Goal: Task Accomplishment & Management: Use online tool/utility

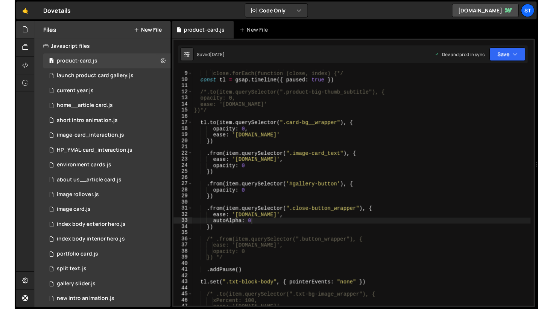
scroll to position [9854, 0]
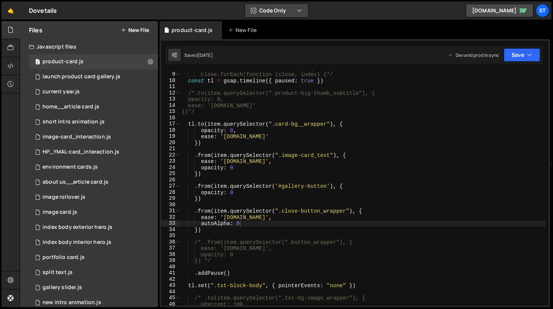
click at [283, 11] on button "Code Only" at bounding box center [276, 11] width 63 height 14
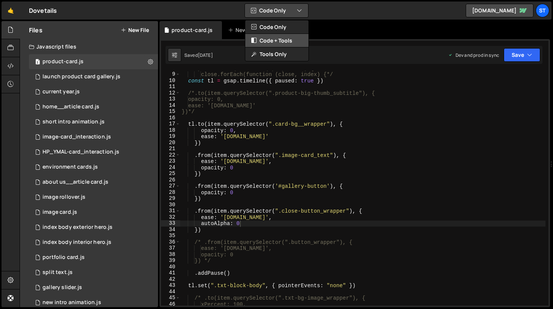
click at [283, 38] on button "Code + Tools" at bounding box center [276, 41] width 63 height 14
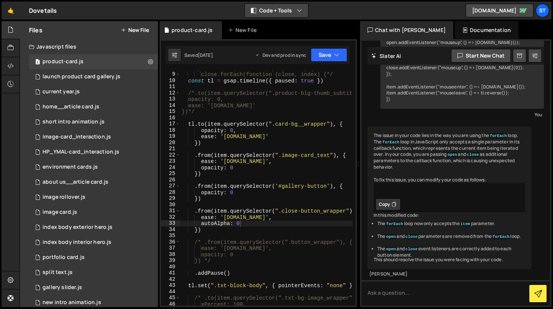
scroll to position [2034, 0]
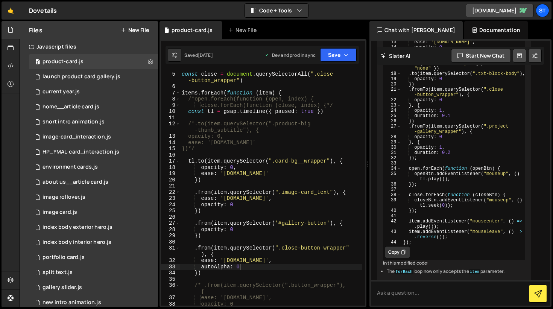
drag, startPoint x: 358, startPoint y: 162, endPoint x: 363, endPoint y: 161, distance: 5.0
click at [363, 161] on div "Files New File Javascript files 3 product-card.js 0 1 launch product card galle…" at bounding box center [286, 164] width 533 height 286
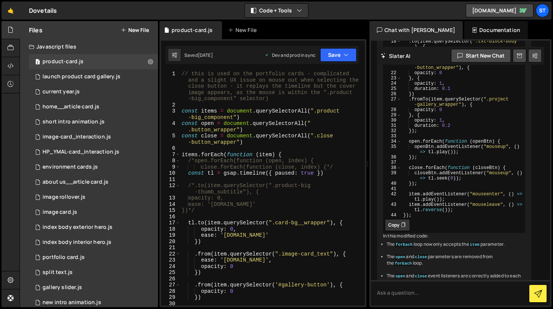
scroll to position [2159, 0]
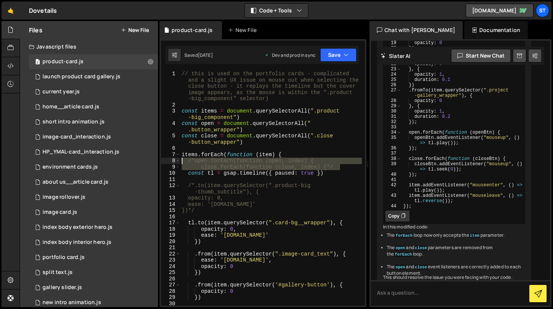
drag, startPoint x: 344, startPoint y: 166, endPoint x: 174, endPoint y: 163, distance: 170.0
click at [174, 163] on div "close.forEach(function (close, index) {*/ 1 2 3 4 5 6 7 8 9 10 11 12 13 14 15 1…" at bounding box center [263, 188] width 204 height 235
type textarea "/*open.forEach(function (open, index) { close.forEach(function (close, index) {…"
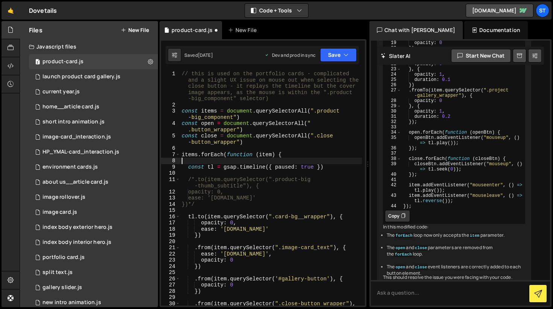
scroll to position [0, 0]
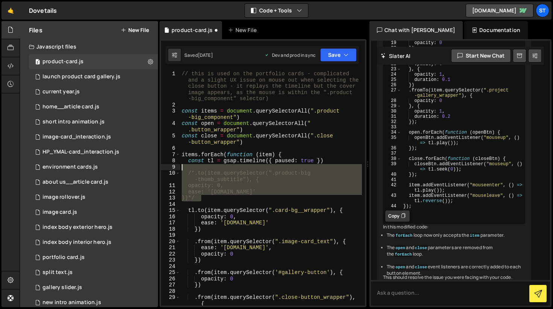
drag, startPoint x: 213, startPoint y: 200, endPoint x: 159, endPoint y: 169, distance: 62.1
click at [159, 169] on div "Files New File Javascript files 3 product-card.js 0 1 launch product card galle…" at bounding box center [286, 164] width 533 height 286
type textarea "/*.to(item.querySelector(".product-big-thumb_subtitle"), {"
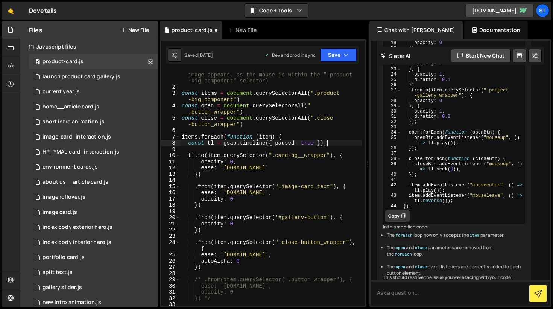
scroll to position [20, 0]
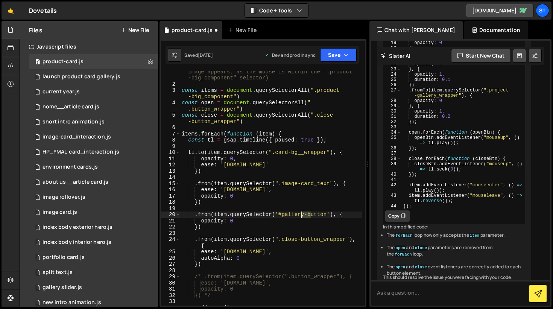
drag, startPoint x: 311, startPoint y: 214, endPoint x: 300, endPoint y: 214, distance: 10.9
click at [300, 214] on div "// this is used on the portfolio cards - complicated and a slight UX issue on m…" at bounding box center [271, 186] width 182 height 272
click at [243, 218] on div "// this is used on the portfolio cards - complicated and a slight UX issue on m…" at bounding box center [271, 186] width 182 height 272
type textarea "opacity: 0"
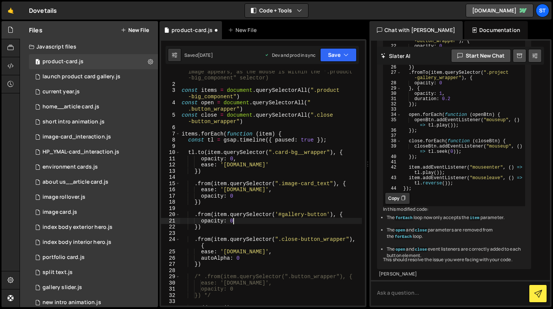
scroll to position [2196, 0]
click at [230, 206] on div "// this is used on the portfolio cards - complicated and a slight UX issue on m…" at bounding box center [271, 186] width 182 height 272
click at [402, 202] on icon at bounding box center [403, 198] width 5 height 8
click at [137, 29] on button "New File" at bounding box center [135, 30] width 28 height 6
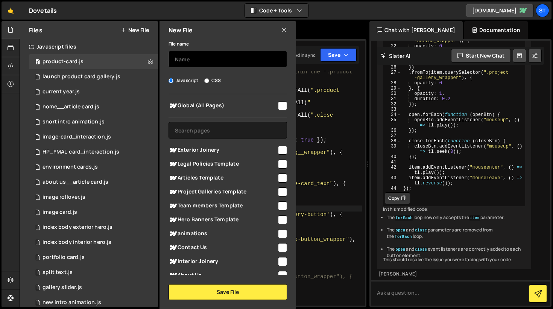
click at [205, 60] on input "text" at bounding box center [227, 59] width 118 height 17
type input "new product-card"
click at [281, 152] on input "checkbox" at bounding box center [282, 150] width 9 height 9
checkbox input "true"
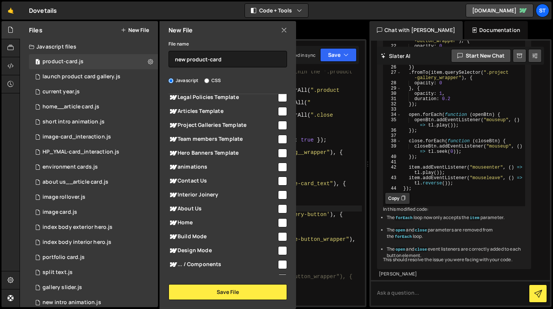
scroll to position [67, 0]
click at [280, 192] on input "checkbox" at bounding box center [282, 194] width 9 height 9
checkbox input "true"
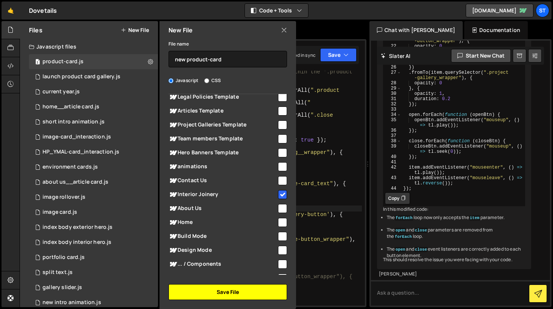
click at [231, 293] on button "Save File" at bounding box center [227, 292] width 118 height 16
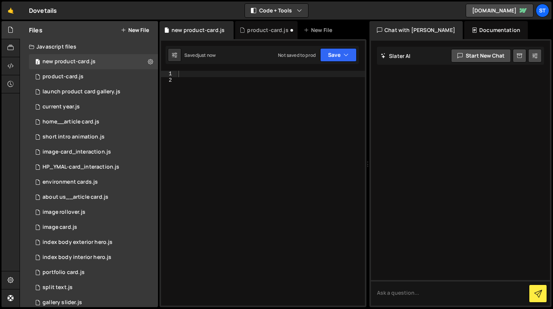
click at [190, 76] on div at bounding box center [271, 194] width 188 height 247
paste textarea "});"
type textarea "});"
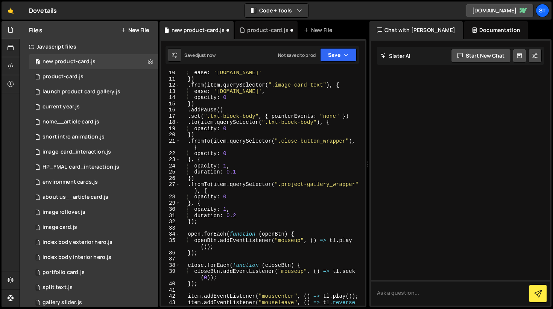
scroll to position [76, 0]
click at [334, 58] on button "Save" at bounding box center [338, 55] width 36 height 14
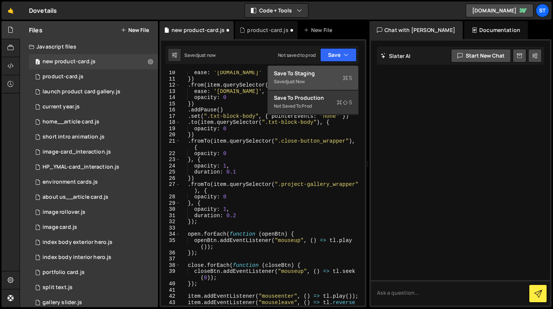
click at [320, 78] on button "Save to Staging S Saved just now" at bounding box center [313, 78] width 90 height 24
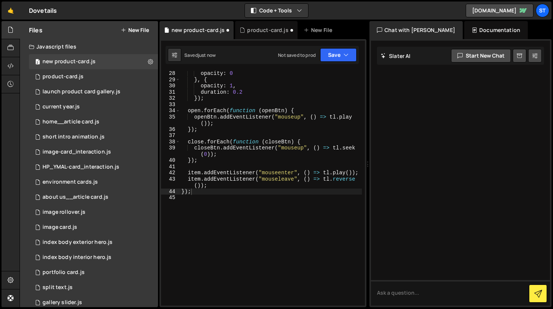
scroll to position [199, 0]
click at [345, 50] on button "Save" at bounding box center [338, 55] width 36 height 14
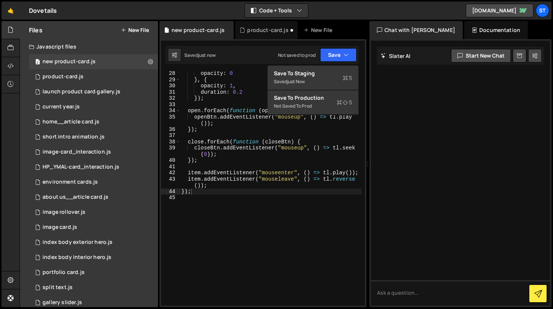
click at [223, 49] on div "Saved just now Not saved to prod Upgrade to Edit Save Save to Staging S Saved j…" at bounding box center [261, 55] width 193 height 18
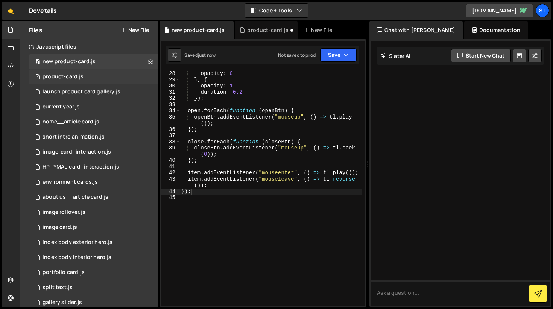
click at [97, 76] on div "2 product-card.js 0" at bounding box center [93, 76] width 129 height 15
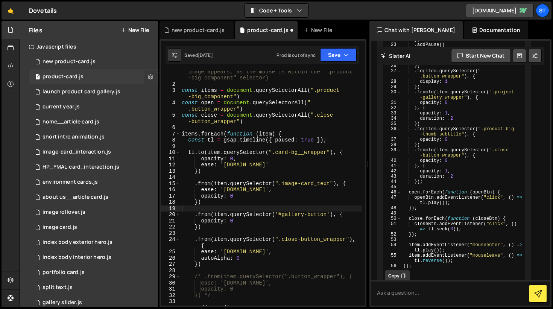
click at [149, 77] on icon at bounding box center [150, 76] width 5 height 7
type input "product-card"
radio input "true"
checkbox input "true"
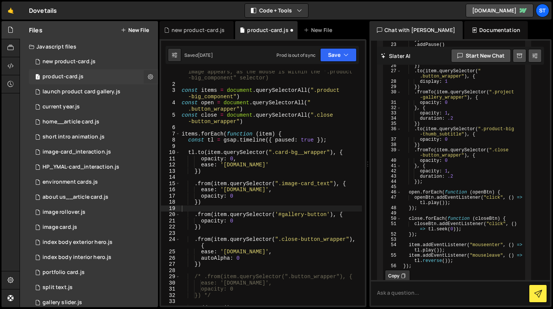
checkbox input "true"
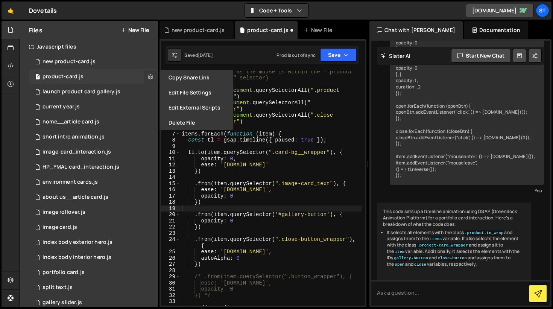
scroll to position [3985, 0]
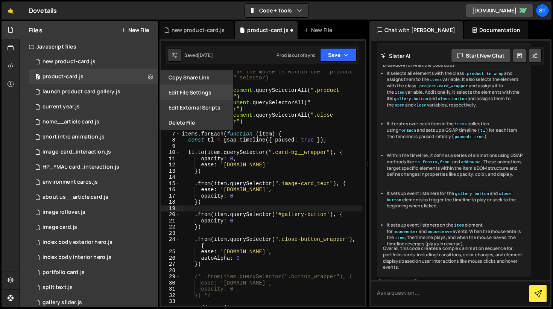
click at [184, 90] on button "Edit File Settings" at bounding box center [196, 92] width 74 height 15
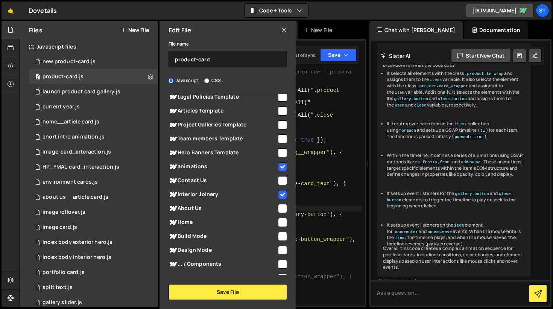
click at [278, 166] on input "checkbox" at bounding box center [282, 166] width 9 height 9
checkbox input "false"
click at [280, 194] on input "checkbox" at bounding box center [282, 194] width 9 height 9
checkbox input "false"
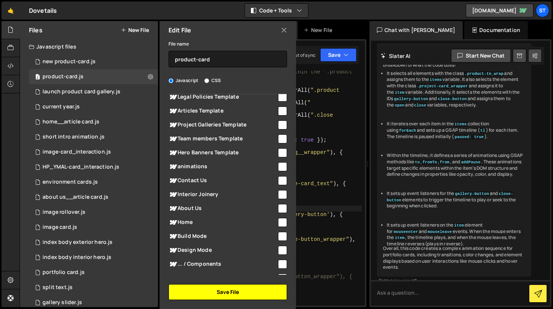
click at [241, 292] on button "Save File" at bounding box center [227, 292] width 118 height 16
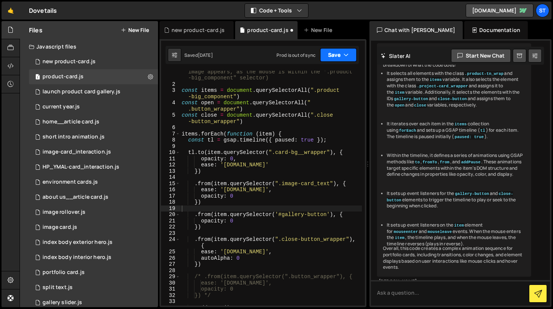
click at [341, 50] on button "Save" at bounding box center [338, 55] width 36 height 14
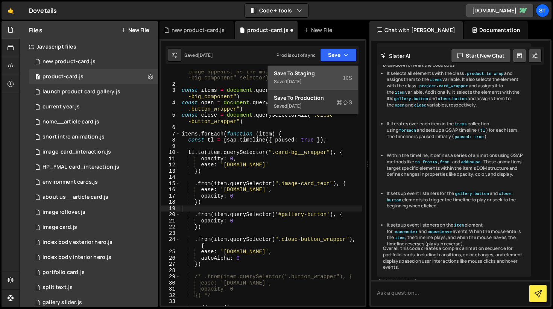
click at [325, 78] on button "Save to Staging S Saved [DATE]" at bounding box center [313, 78] width 90 height 24
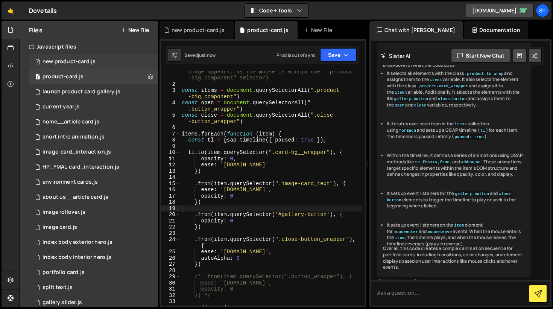
click at [99, 58] on div "2 new product-card.js 0" at bounding box center [93, 61] width 129 height 15
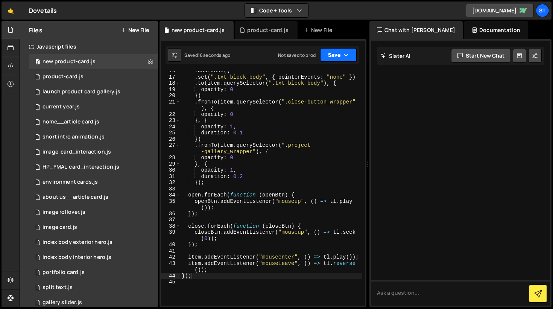
scroll to position [115, 0]
click at [336, 55] on button "Save" at bounding box center [338, 55] width 36 height 14
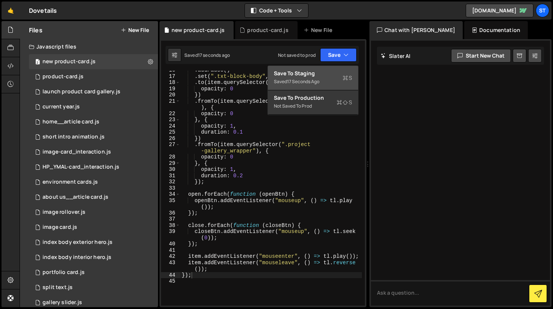
click at [310, 72] on div "Save to Staging S" at bounding box center [313, 74] width 78 height 8
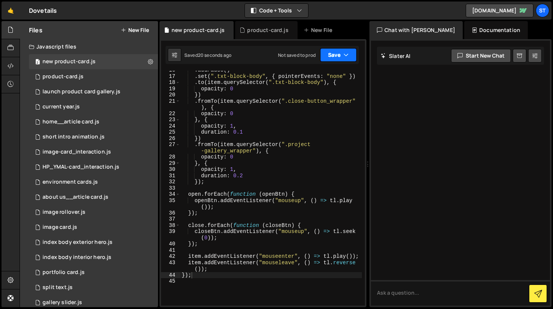
click at [331, 56] on button "Save" at bounding box center [338, 55] width 36 height 14
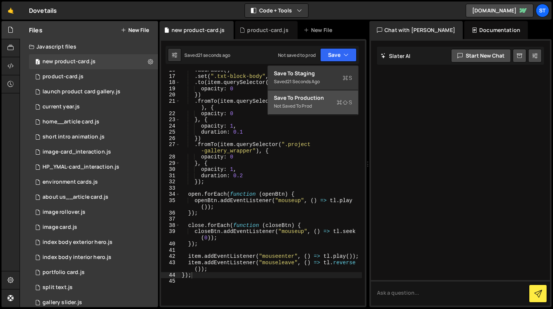
click at [311, 99] on div "Save to Production S" at bounding box center [313, 98] width 78 height 8
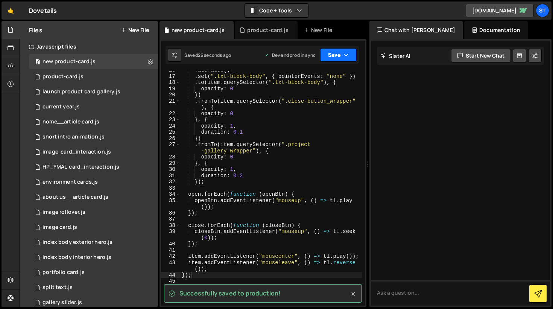
click at [341, 54] on button "Save" at bounding box center [338, 55] width 36 height 14
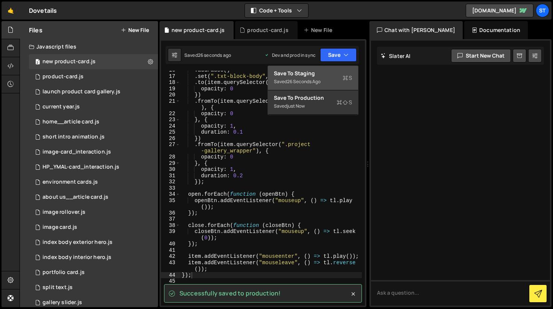
click at [329, 74] on div "Save to Staging S" at bounding box center [313, 74] width 78 height 8
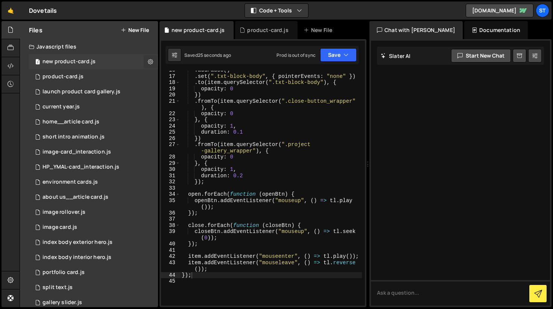
click at [149, 63] on icon at bounding box center [150, 61] width 5 height 7
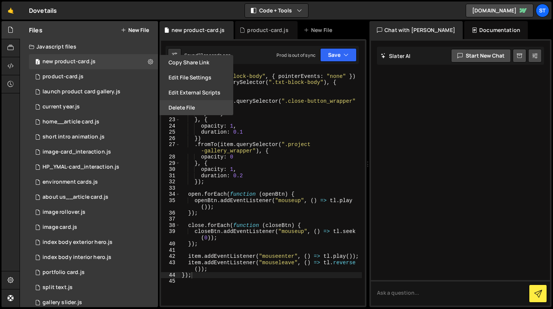
click at [192, 109] on button "Delete File" at bounding box center [196, 107] width 74 height 15
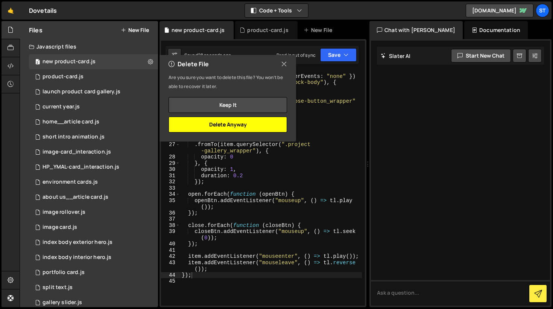
click at [218, 124] on button "Delete Anyway" at bounding box center [227, 125] width 118 height 16
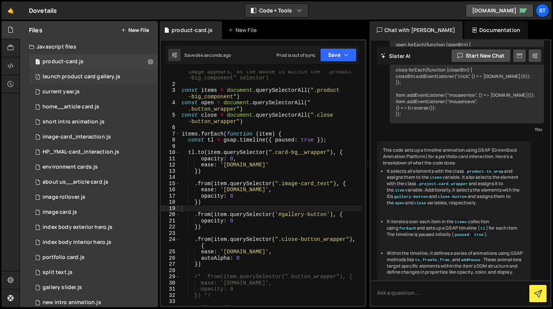
scroll to position [3985, 0]
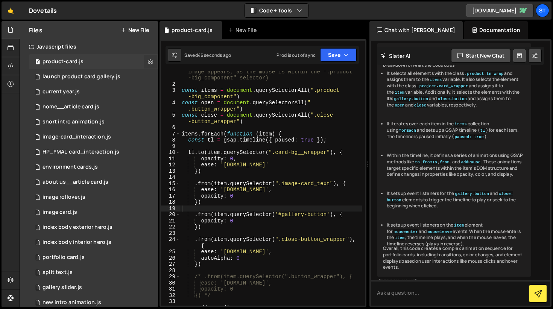
click at [148, 60] on icon at bounding box center [150, 61] width 5 height 7
type input "product-card"
radio input "true"
checkbox input "true"
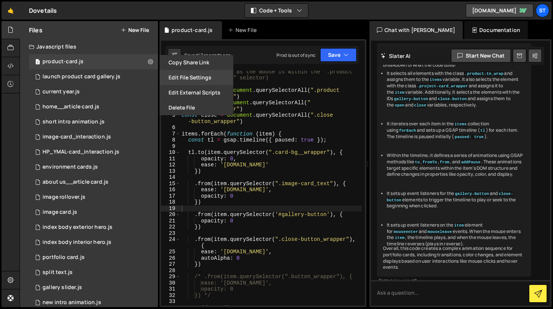
click at [198, 77] on button "Edit File Settings" at bounding box center [196, 77] width 74 height 15
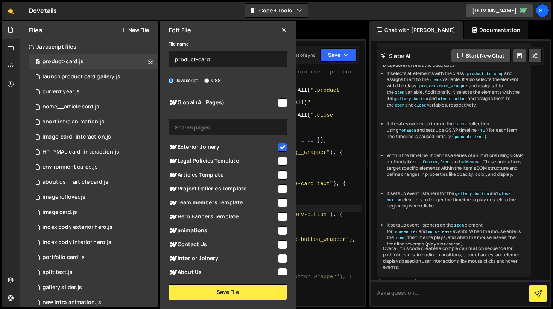
scroll to position [0, 0]
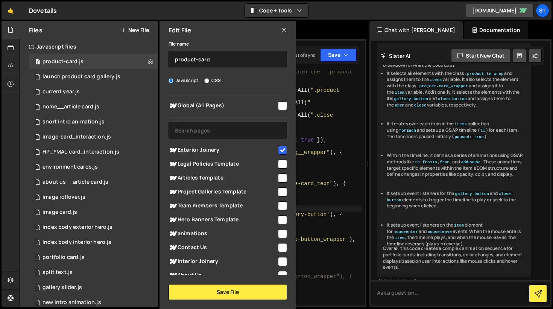
click at [278, 260] on input "checkbox" at bounding box center [282, 261] width 9 height 9
checkbox input "true"
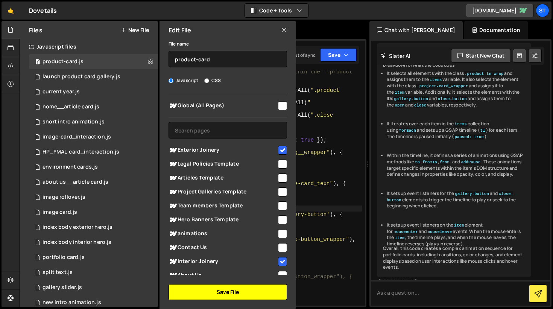
click at [238, 293] on button "Save File" at bounding box center [227, 292] width 118 height 16
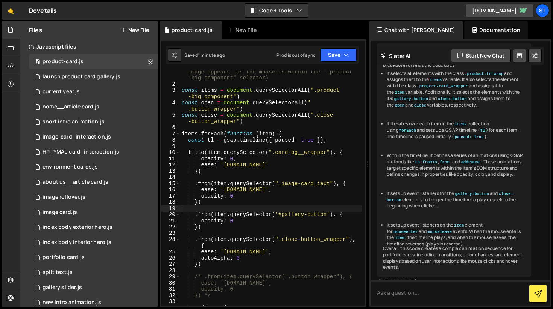
type textarea "const items = document.querySelectorAll(".product-big_component")"
click at [287, 92] on div "// this is used on the portfolio cards - complicated and a slight UX issue on m…" at bounding box center [271, 186] width 182 height 272
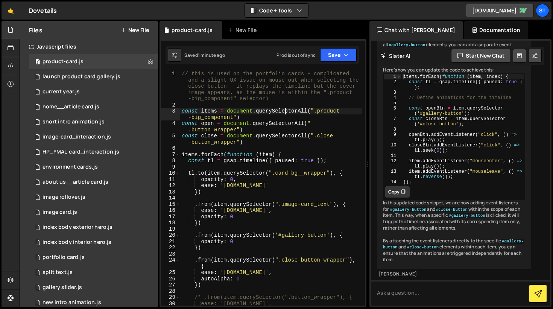
scroll to position [4500, 0]
type textarea "const closeBtn = item.querySelector('#close-button');"
drag, startPoint x: 478, startPoint y: 197, endPoint x: 538, endPoint y: 200, distance: 60.6
click at [530, 200] on div "how can i reset a timeline You To reset a GSAP timeline and revert all animatio…" at bounding box center [460, 173] width 179 height 265
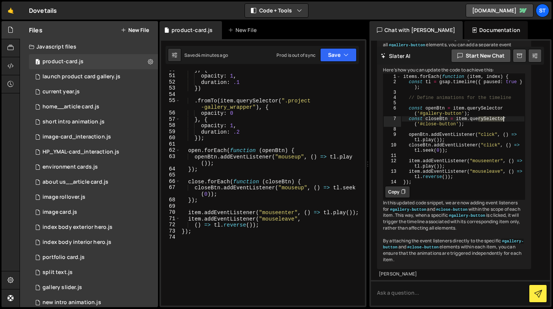
scroll to position [370, 0]
click at [204, 182] on div "} , { opacity : 1 , duration : .1 }) . fromTo ( item . querySelector ( ".projec…" at bounding box center [271, 190] width 182 height 247
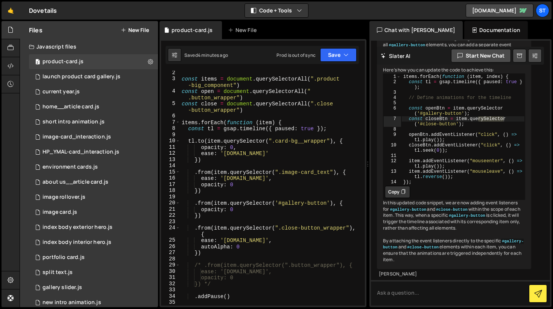
scroll to position [0, 0]
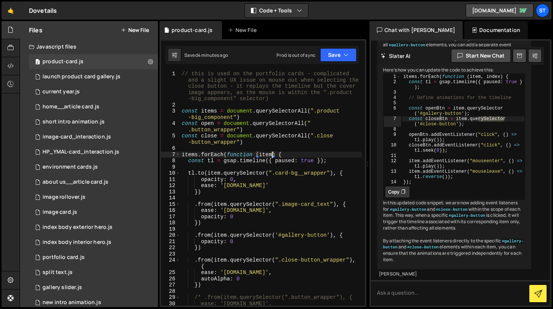
click at [271, 154] on div "// this is used on the portfolio cards - complicated and a slight UX issue on m…" at bounding box center [271, 207] width 182 height 272
type textarea "items.forEach(function (item, index) {"
click at [324, 151] on div "// this is used on the portfolio cards - complicated and a slight UX issue on m…" at bounding box center [271, 207] width 182 height 272
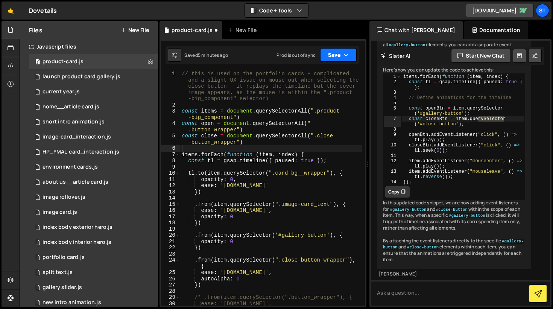
click at [340, 56] on button "Save" at bounding box center [338, 55] width 36 height 14
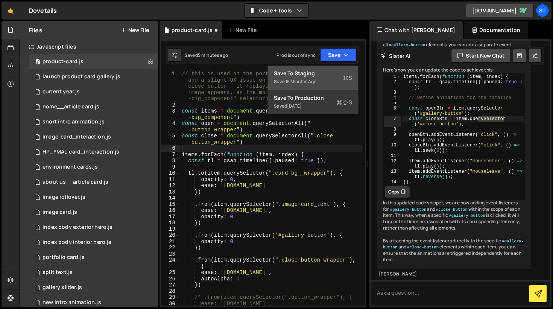
click at [320, 77] on button "Save to Staging S Saved 5 minutes ago" at bounding box center [313, 78] width 90 height 24
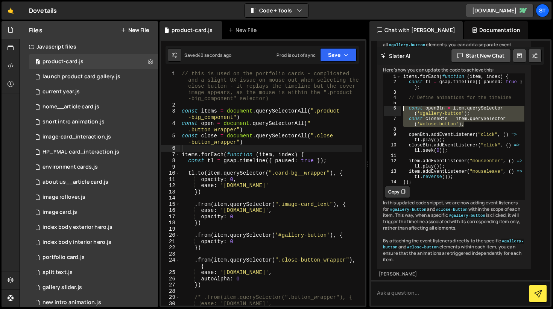
drag, startPoint x: 464, startPoint y: 206, endPoint x: 404, endPoint y: 190, distance: 62.9
click at [404, 190] on div "items . forEach ( function ( item , index ) { const tl = gsap . timeline ({ pau…" at bounding box center [462, 134] width 123 height 121
type textarea "const openBtn = item.querySelector('#gallery-button'); const closeBtn = item.qu…"
type textarea "const tl = gsap.timeline({ paused: true });"
click at [327, 161] on div "// this is used on the portfolio cards - complicated and a slight UX issue on m…" at bounding box center [271, 207] width 182 height 272
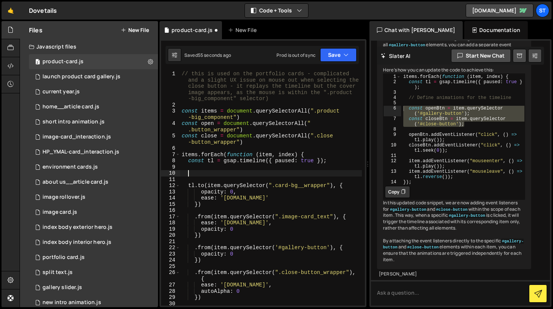
paste textarea "const closeBtn = item.querySelector('#close-button');"
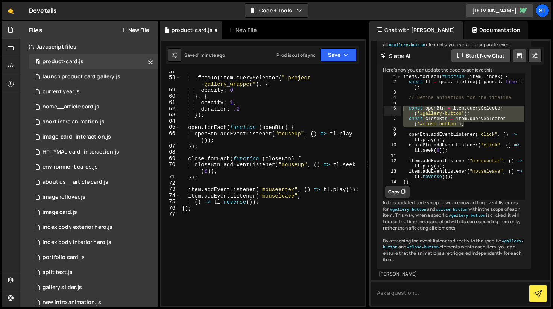
scroll to position [419, 0]
type textarea "const closeBtn = item.querySelector('#close-button');"
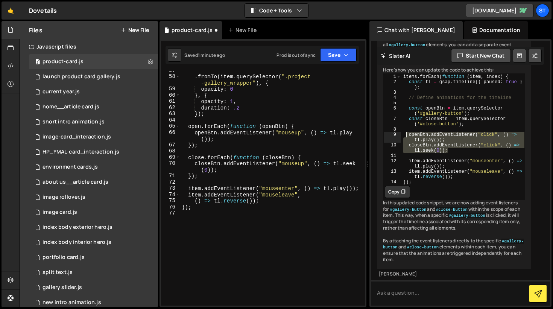
drag, startPoint x: 451, startPoint y: 231, endPoint x: 405, endPoint y: 215, distance: 47.9
click at [405, 195] on div "items . forEach ( function ( item , index ) { const tl = gsap . timeline ({ pau…" at bounding box center [462, 134] width 123 height 121
type textarea "openBtn.addEventListener("click", () => [DOMAIN_NAME]()); closeBtn.addEventList…"
click at [188, 126] on div ". fromTo ( item . querySelector ( ".project -gallery_wrapper" ) , { opacity : 0…" at bounding box center [271, 190] width 182 height 247
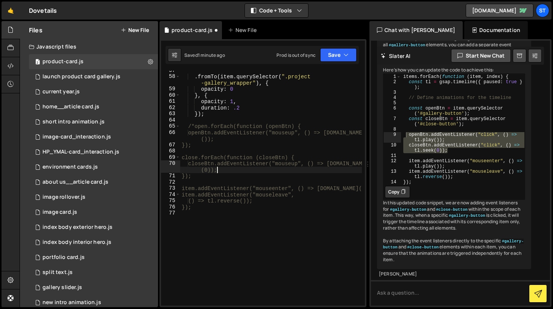
click at [221, 170] on div ". fromTo ( item . querySelector ( ".project -gallery_wrapper" ) , { opacity : 0…" at bounding box center [271, 190] width 182 height 247
type textarea "closeBtn.addEventListener("mouseup", () => [DOMAIN_NAME](0));*/"
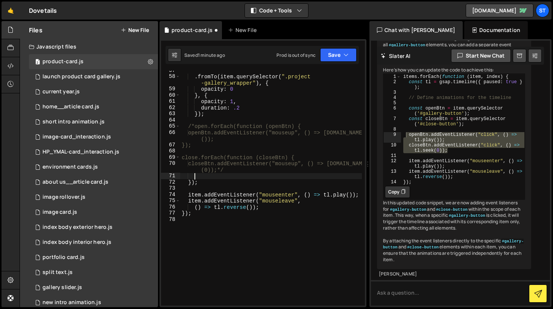
scroll to position [0, 0]
paste textarea "closeBtn.addEventListener("click", () => [DOMAIN_NAME](0));"
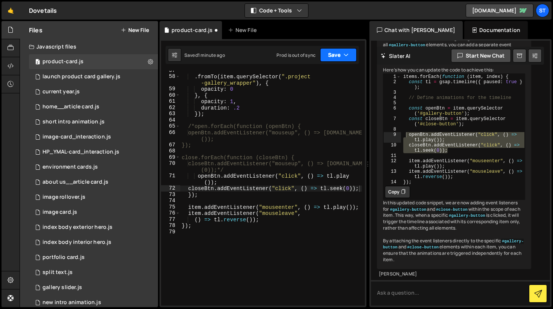
click at [338, 56] on button "Save" at bounding box center [338, 55] width 36 height 14
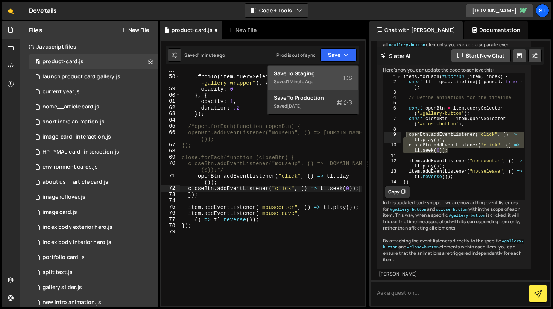
click at [311, 75] on div "Save to Staging S" at bounding box center [313, 74] width 78 height 8
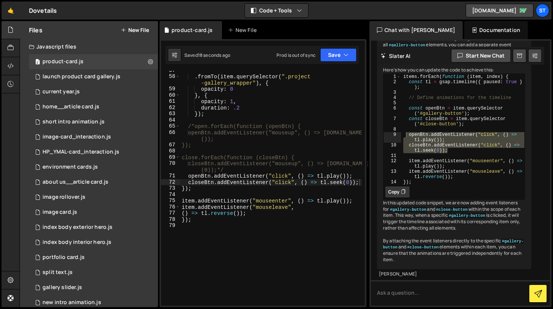
click at [191, 189] on div ". fromTo ( item . querySelector ( ".project -gallery_wrapper" ) , { opacity : 0…" at bounding box center [271, 190] width 182 height 247
type textarea "}"
click at [191, 190] on div ". fromTo ( item . querySelector ( ".project -gallery_wrapper" ) , { opacity : 0…" at bounding box center [271, 188] width 182 height 235
type textarea "});"
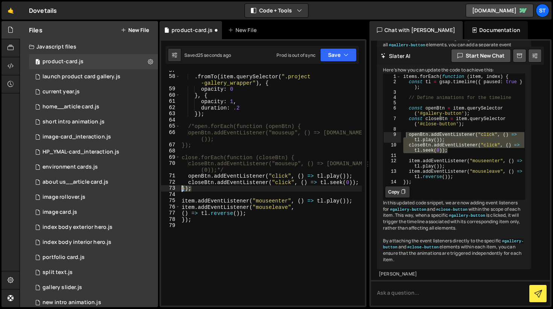
drag, startPoint x: 191, startPoint y: 190, endPoint x: 181, endPoint y: 189, distance: 9.8
click at [181, 189] on div ". fromTo ( item . querySelector ( ".project -gallery_wrapper" ) , { opacity : 0…" at bounding box center [271, 190] width 182 height 247
click at [224, 170] on div ". fromTo ( item . querySelector ( ".project -gallery_wrapper" ) , { opacity : 0…" at bounding box center [271, 190] width 182 height 247
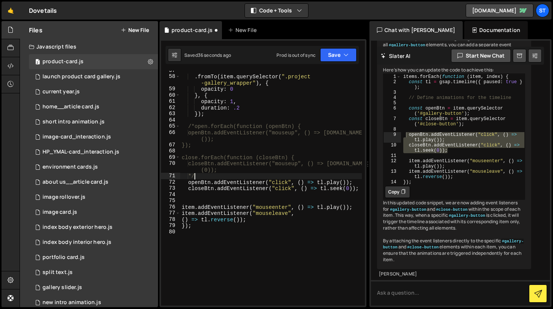
paste textarea "});"
click at [344, 54] on icon "button" at bounding box center [345, 55] width 5 height 8
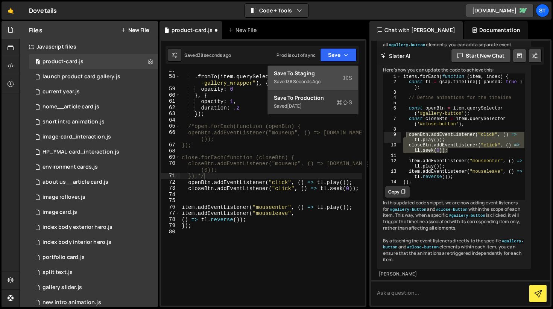
click at [321, 76] on div "Save to Staging S" at bounding box center [313, 74] width 78 height 8
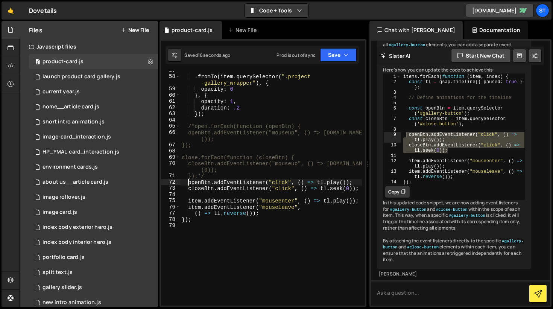
click at [187, 183] on div ". fromTo ( item . querySelector ( ".project -gallery_wrapper" ) , { opacity : 0…" at bounding box center [271, 190] width 182 height 247
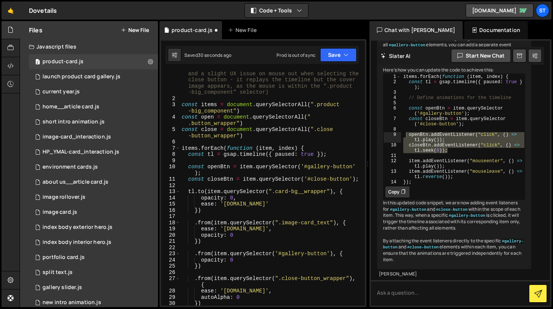
scroll to position [7, 0]
click at [182, 118] on div "// this is used on the portfolio cards - complicated and a slight UX issue on m…" at bounding box center [271, 200] width 182 height 272
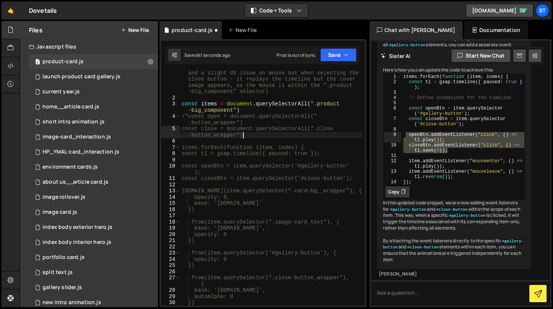
click at [244, 136] on div "// this is used on the portfolio cards - complicated and a slight UX issue on m…" at bounding box center [271, 200] width 182 height 272
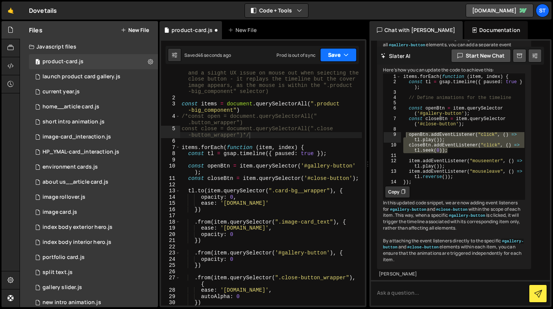
click at [334, 56] on button "Save" at bounding box center [338, 55] width 36 height 14
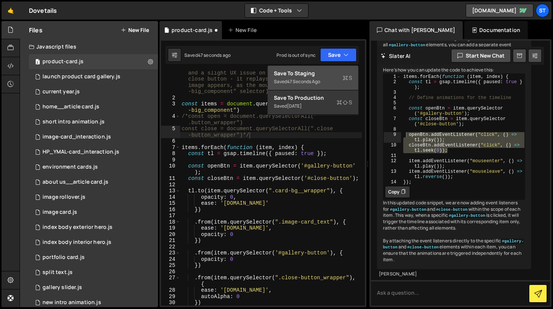
click at [305, 76] on div "Save to Staging S" at bounding box center [313, 74] width 78 height 8
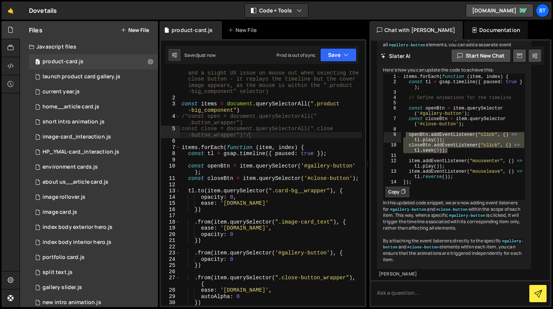
click at [340, 47] on div "Saved just now Prod is out of sync Upgrade to Edit Save Save to Staging S Saved…" at bounding box center [261, 55] width 193 height 18
click at [337, 53] on button "Save" at bounding box center [338, 55] width 36 height 14
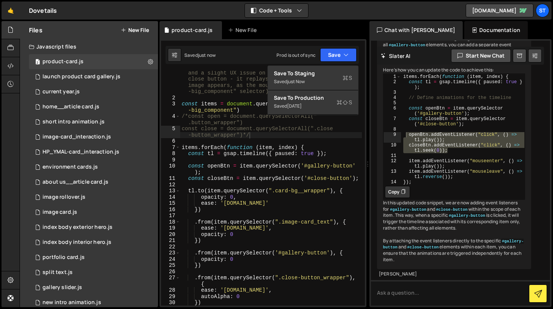
click at [337, 17] on div "🤙 Dovetails ⚠️ Code is being edited in another browser Code + Tools Code Only C…" at bounding box center [277, 11] width 550 height 18
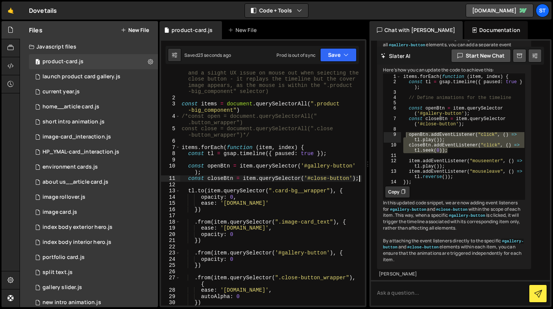
scroll to position [0, 12]
click at [359, 179] on div "// this is used on the portfolio cards - complicated and a slight UX issue on m…" at bounding box center [271, 200] width 182 height 272
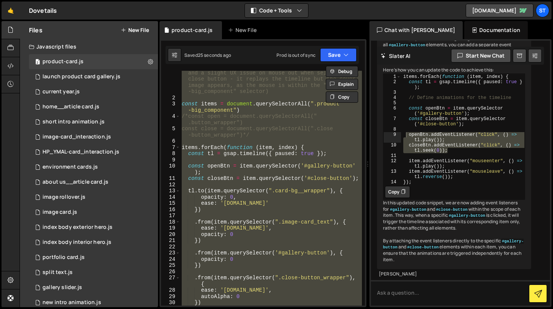
scroll to position [0, 0]
click at [340, 54] on button "Save" at bounding box center [338, 55] width 36 height 14
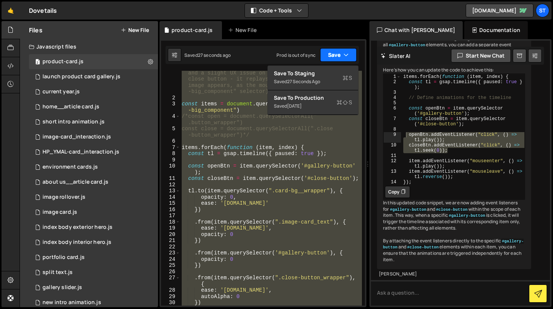
click at [346, 54] on icon "button" at bounding box center [345, 55] width 5 height 8
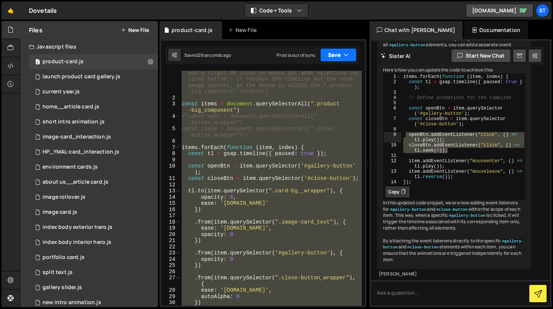
click at [338, 54] on button "Save" at bounding box center [338, 55] width 36 height 14
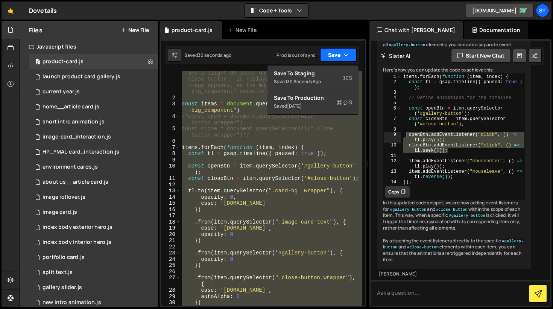
click at [338, 54] on button "Save" at bounding box center [338, 55] width 36 height 14
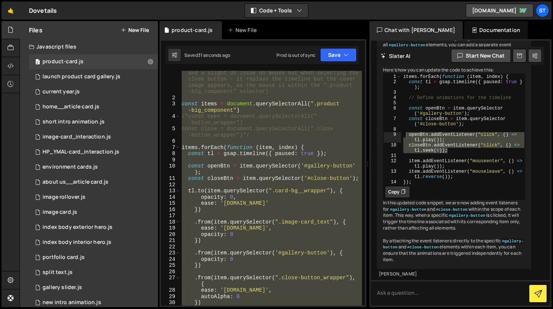
click at [338, 90] on div "// this is used on the portfolio cards - complicated and a slight UX issue on m…" at bounding box center [271, 188] width 182 height 235
click at [343, 68] on button "Debug" at bounding box center [342, 71] width 32 height 11
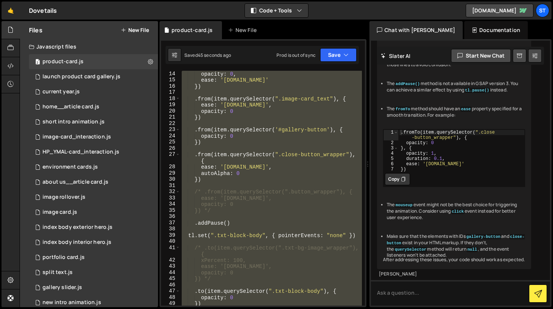
scroll to position [130, 0]
click at [231, 224] on div "opacity : 0 , ease : '[DOMAIN_NAME]' }) . from ( item . querySelector ( ".image…" at bounding box center [271, 188] width 182 height 235
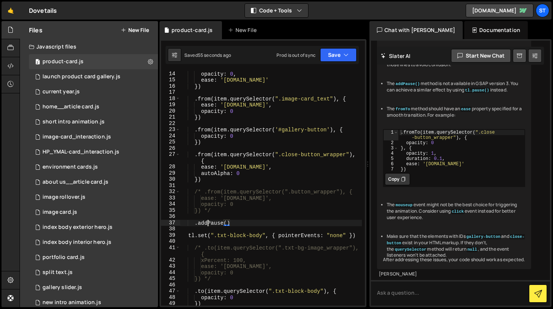
click at [206, 223] on div "opacity : 0 , ease : '[DOMAIN_NAME]' }) . from ( item . querySelector ( ".image…" at bounding box center [271, 194] width 182 height 247
click at [337, 52] on button "Save" at bounding box center [338, 55] width 36 height 14
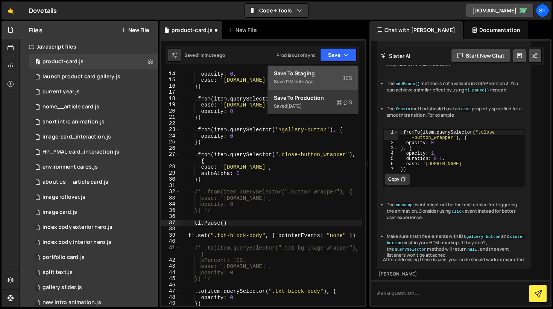
click at [331, 73] on div "Save to Staging S" at bounding box center [313, 74] width 78 height 8
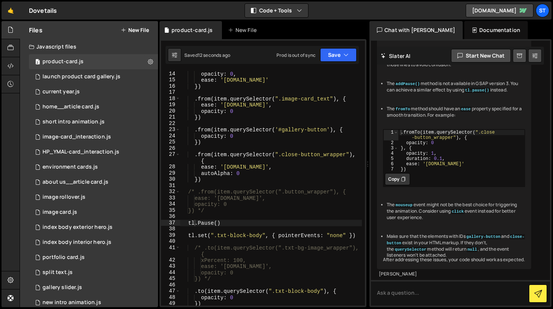
click at [208, 211] on div "opacity : 0 , ease : '[DOMAIN_NAME]' }) . from ( item . querySelector ( ".image…" at bounding box center [271, 194] width 182 height 247
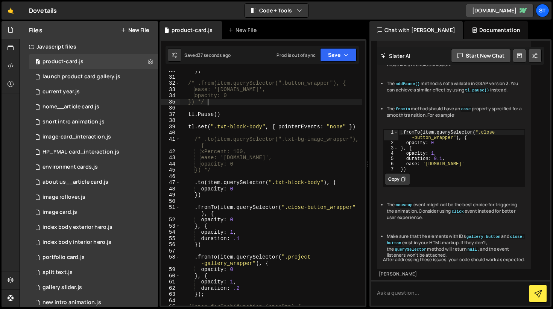
scroll to position [5326, 0]
click at [436, 35] on div "1 < script src = "[URL][DOMAIN_NAME] /ajax/libs/gsap/3.9.1/gsap.min.js" > </ sc…" at bounding box center [454, 19] width 142 height 32
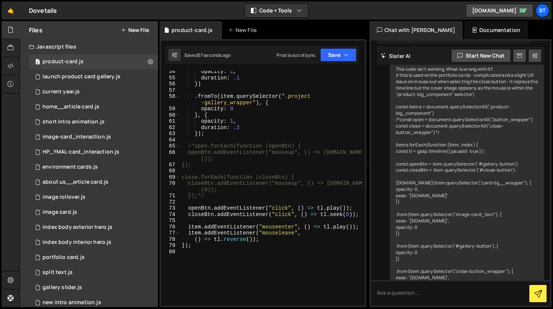
scroll to position [398, 0]
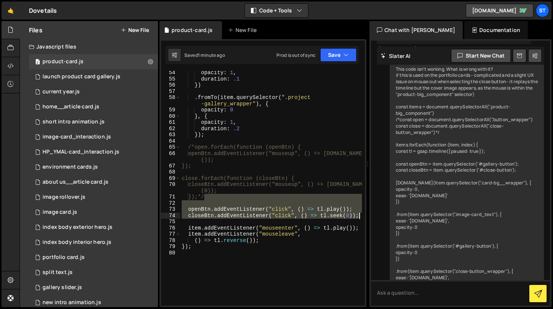
drag, startPoint x: 205, startPoint y: 198, endPoint x: 361, endPoint y: 217, distance: 157.2
click at [361, 217] on div "});*/ 54 55 56 57 58 59 60 61 62 63 64 65 66 67 68 69 70 71 72 73 74 75 76 77 7…" at bounding box center [263, 188] width 204 height 235
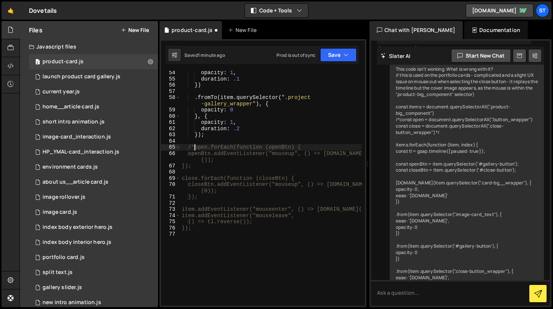
click at [194, 149] on div "opacity : 1 , duration : .1 }) . fromTo ( item . querySelector ( ".project -gal…" at bounding box center [271, 193] width 182 height 247
type textarea "open.forEach(function (openBtn) {"
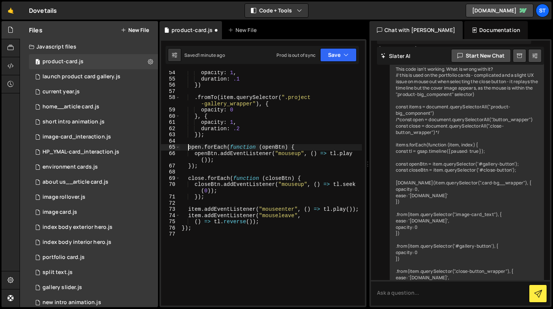
click at [253, 170] on div "opacity : 1 , duration : .1 }) . fromTo ( item . querySelector ( ".project -gal…" at bounding box center [271, 193] width 182 height 247
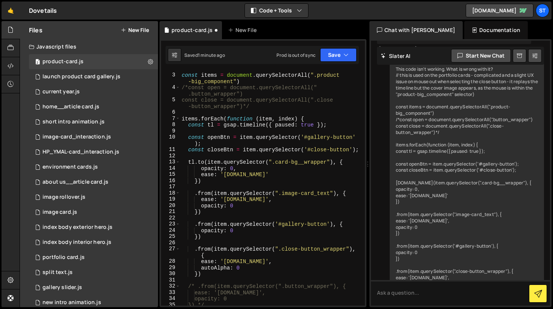
scroll to position [0, 0]
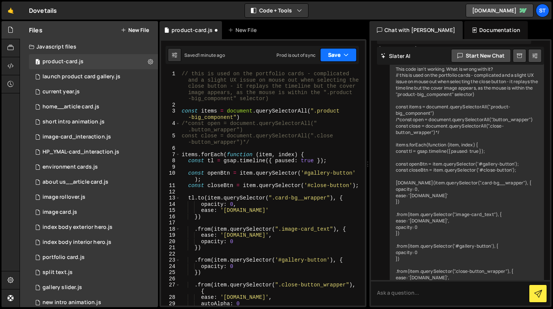
click at [347, 55] on icon "button" at bounding box center [345, 55] width 5 height 8
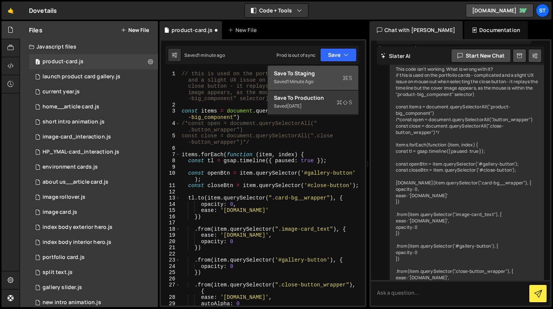
click at [323, 77] on button "Save to Staging S Saved 1 minute ago" at bounding box center [313, 78] width 90 height 24
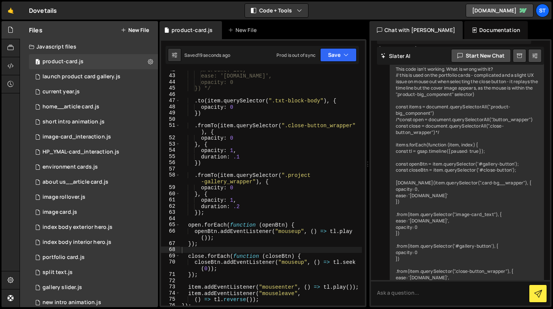
scroll to position [320, 0]
click at [285, 226] on div "xPercent: 100, ease: '[DOMAIN_NAME]', opacity: 0 }) */ . to ( item . querySelec…" at bounding box center [271, 190] width 182 height 247
click at [265, 257] on div "xPercent: 100, ease: '[DOMAIN_NAME]', opacity: 0 }) */ . to ( item . querySelec…" at bounding box center [271, 190] width 182 height 247
click at [273, 186] on div "xPercent: 100, ease: '[DOMAIN_NAME]', opacity: 0 }) */ . to ( item . querySelec…" at bounding box center [271, 190] width 182 height 247
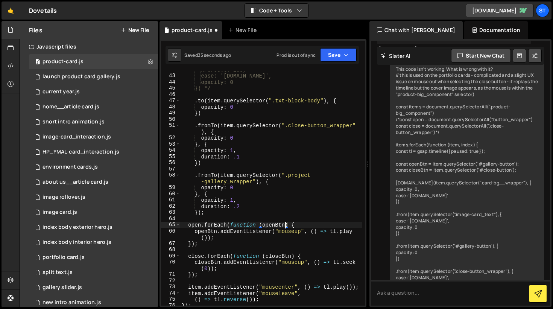
type textarea "opacity: 0"
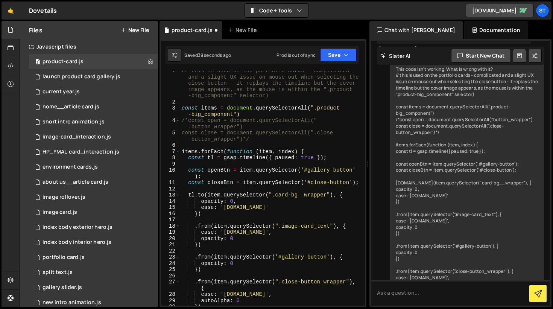
scroll to position [0, 0]
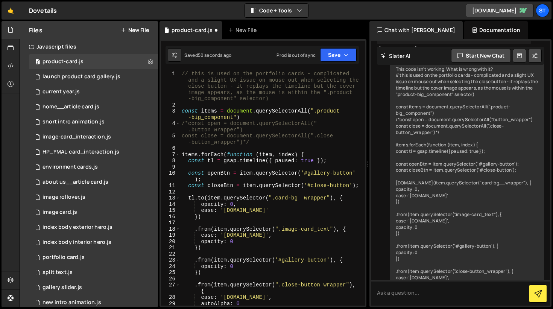
click at [187, 192] on div "// this is used on the portfolio cards - complicated and a slight UX issue on m…" at bounding box center [271, 207] width 182 height 272
click at [188, 171] on div "// this is used on the portfolio cards - complicated and a slight UX issue on m…" at bounding box center [271, 207] width 182 height 272
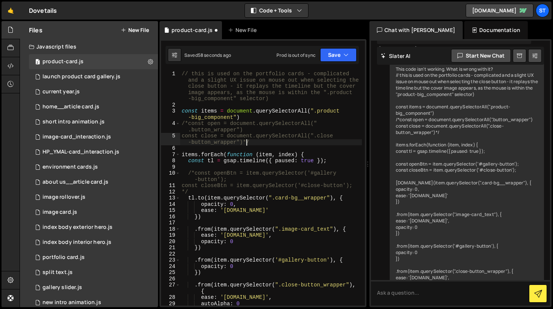
click at [248, 144] on div "// this is used on the portfolio cards - complicated and a slight UX issue on m…" at bounding box center [271, 207] width 182 height 272
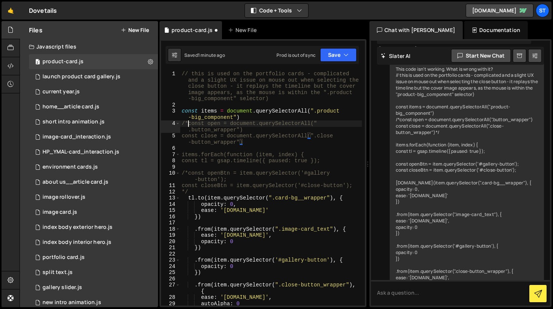
click at [188, 123] on div "// this is used on the portfolio cards - complicated and a slight UX issue on m…" at bounding box center [271, 207] width 182 height 272
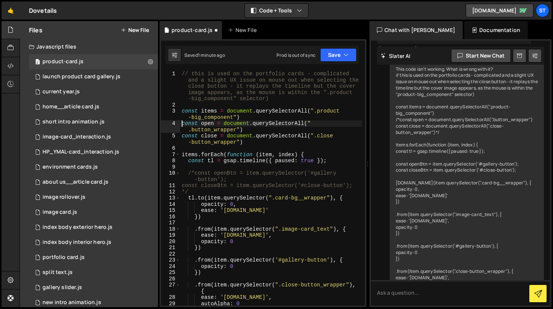
click at [289, 128] on div "// this is used on the portfolio cards - complicated and a slight UX issue on m…" at bounding box center [271, 207] width 182 height 272
type textarea "const open = document.querySelectorAll(".button_wrapper")"
click at [342, 50] on button "Save" at bounding box center [338, 55] width 36 height 14
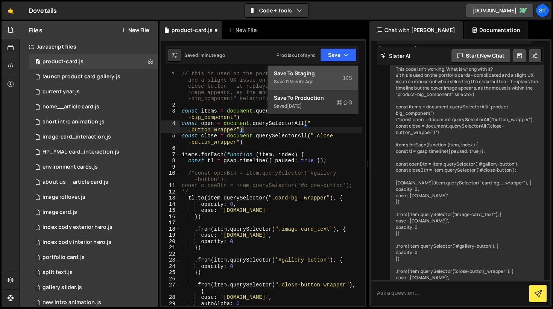
click at [319, 80] on button "Save to Staging S Saved 1 minute ago" at bounding box center [313, 78] width 90 height 24
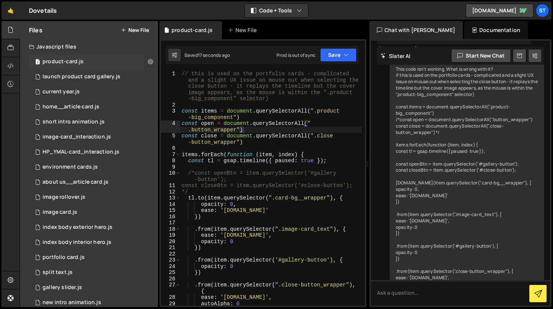
click at [148, 62] on icon at bounding box center [150, 61] width 5 height 7
type input "product-card"
radio input "true"
checkbox input "true"
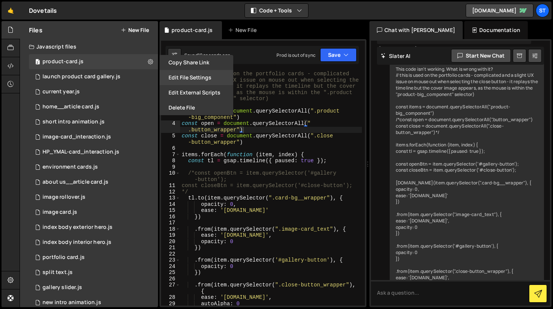
click at [182, 79] on button "Edit File Settings" at bounding box center [196, 77] width 74 height 15
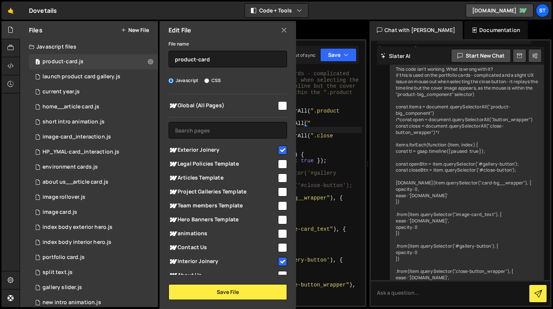
click at [285, 29] on icon at bounding box center [284, 30] width 6 height 8
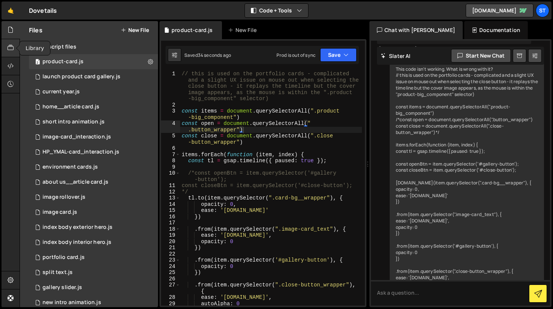
click at [8, 45] on icon at bounding box center [11, 48] width 6 height 8
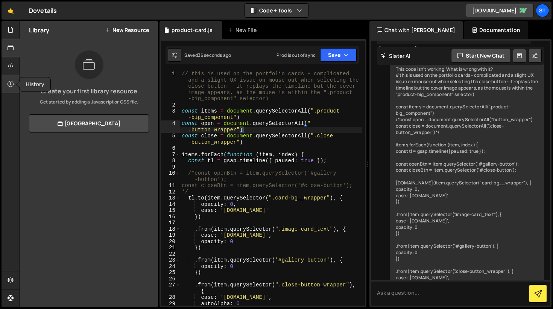
click at [11, 83] on icon at bounding box center [11, 84] width 6 height 8
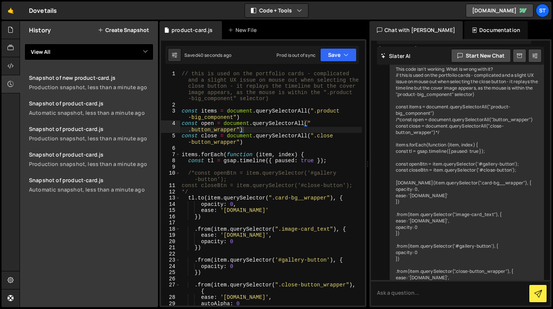
click at [143, 49] on select "View All product-card launch product card gallery current year home__article ca…" at bounding box center [88, 52] width 129 height 17
select select "42183"
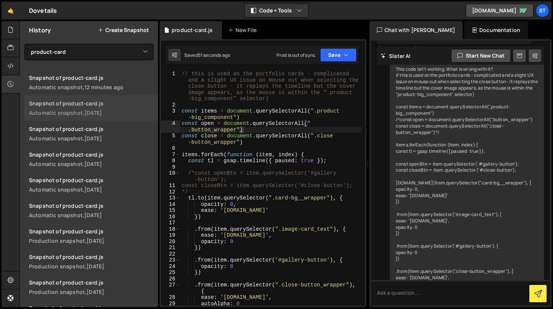
click at [90, 105] on div "Snapshot of product-card.js" at bounding box center [91, 103] width 124 height 7
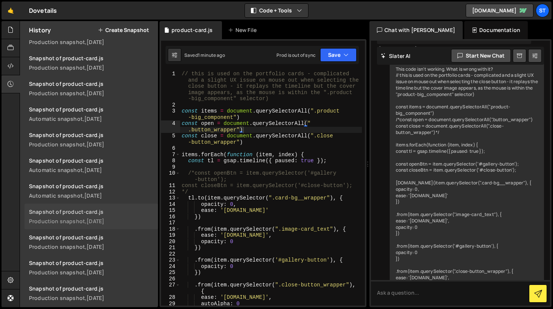
scroll to position [217, 0]
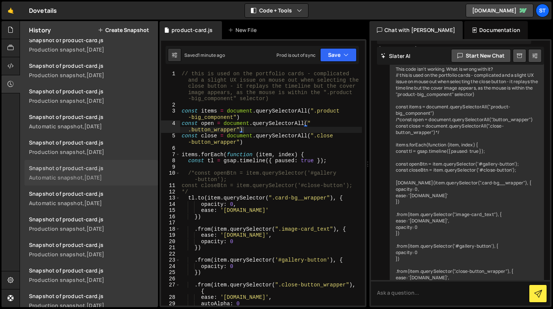
click at [76, 169] on div "Snapshot of product-card.js" at bounding box center [91, 167] width 124 height 7
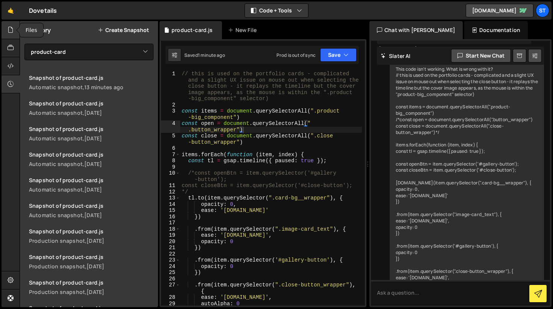
click at [10, 29] on icon at bounding box center [11, 30] width 6 height 8
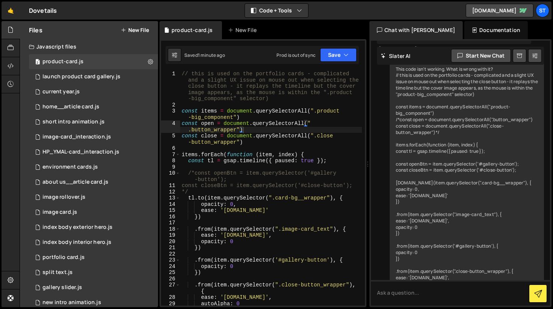
click at [134, 29] on button "New File" at bounding box center [135, 30] width 28 height 6
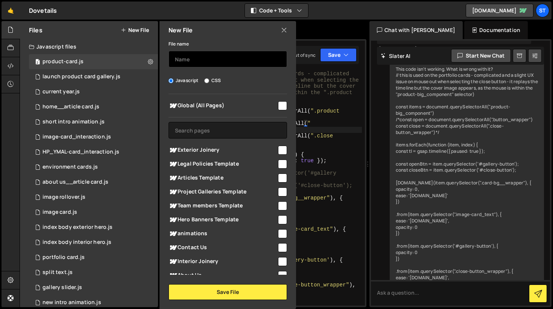
click at [214, 59] on input "text" at bounding box center [227, 59] width 118 height 17
type input "test product card"
click at [281, 149] on input "checkbox" at bounding box center [282, 150] width 9 height 9
checkbox input "true"
click at [280, 262] on input "checkbox" at bounding box center [282, 261] width 9 height 9
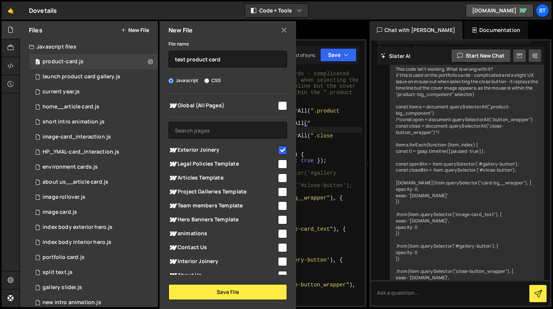
checkbox input "true"
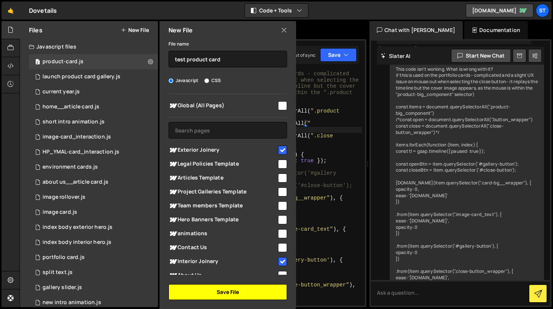
click at [235, 291] on button "Save File" at bounding box center [227, 292] width 118 height 16
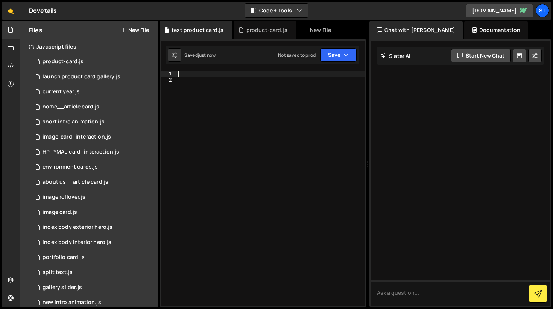
click at [196, 73] on div at bounding box center [271, 194] width 188 height 247
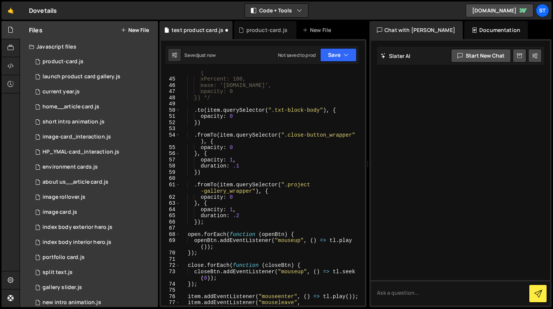
scroll to position [330, 0]
click at [332, 56] on button "Save" at bounding box center [338, 55] width 36 height 14
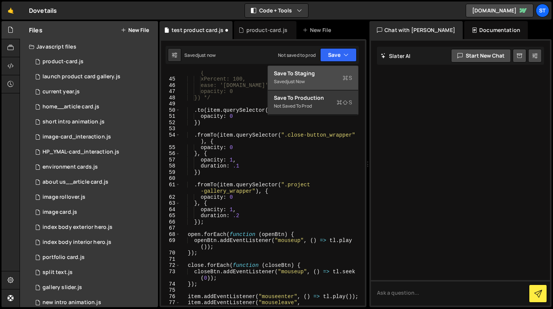
click at [320, 76] on div "Save to Staging S" at bounding box center [313, 74] width 78 height 8
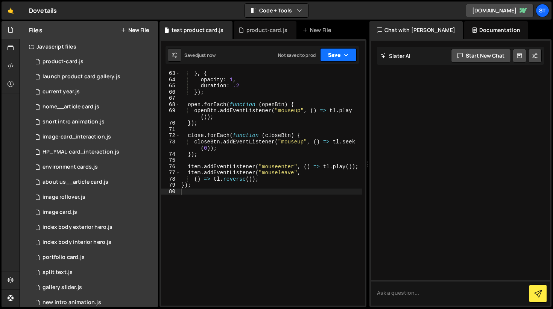
click at [333, 53] on button "Save" at bounding box center [338, 55] width 36 height 14
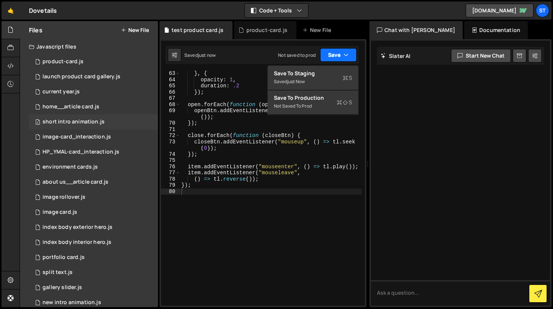
scroll to position [71, 0]
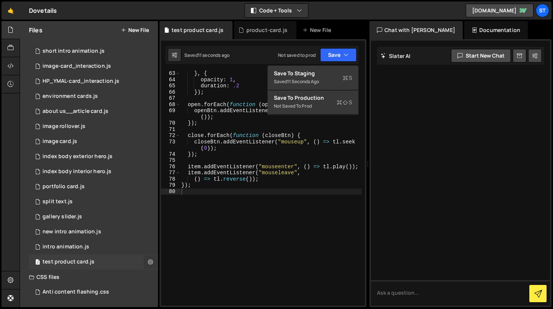
click at [148, 260] on icon at bounding box center [150, 261] width 5 height 7
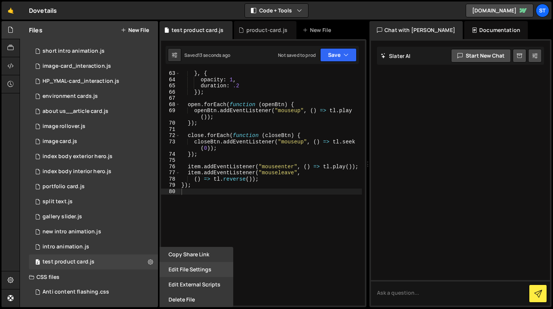
click at [185, 271] on button "Edit File Settings" at bounding box center [196, 269] width 74 height 15
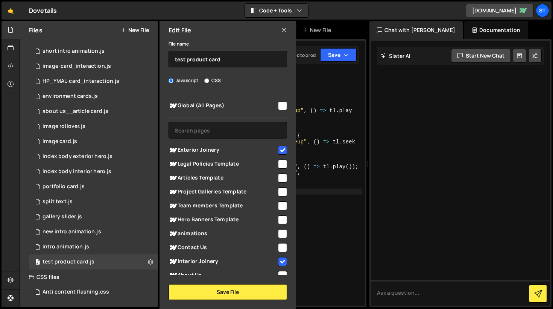
click at [284, 26] on icon at bounding box center [284, 30] width 6 height 8
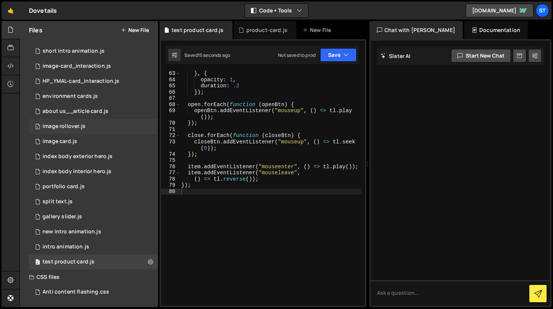
scroll to position [0, 0]
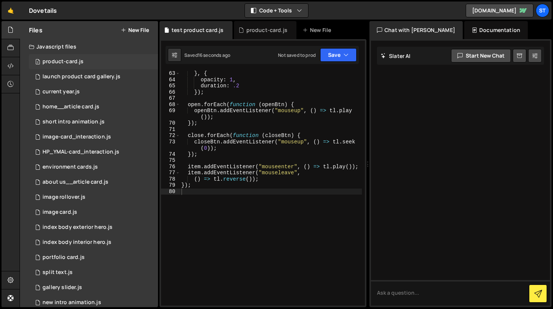
click at [71, 60] on div "product-card.js" at bounding box center [62, 61] width 41 height 7
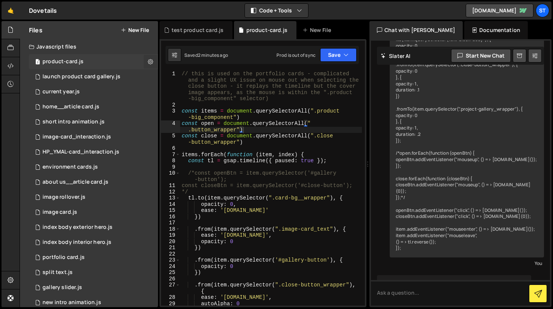
scroll to position [4886, 0]
click at [151, 63] on button at bounding box center [151, 62] width 14 height 14
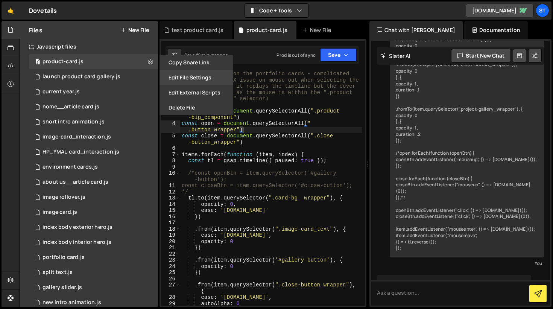
click at [187, 76] on button "Edit File Settings" at bounding box center [196, 77] width 74 height 15
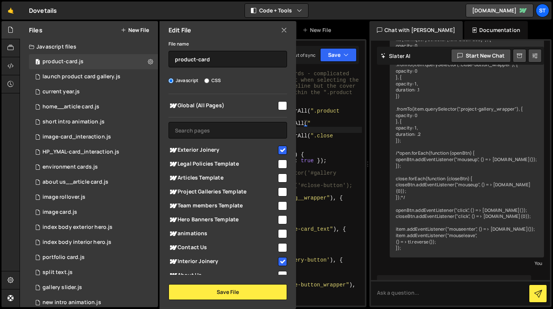
click at [278, 146] on input "checkbox" at bounding box center [282, 150] width 9 height 9
checkbox input "false"
click at [278, 259] on input "checkbox" at bounding box center [282, 261] width 9 height 9
checkbox input "false"
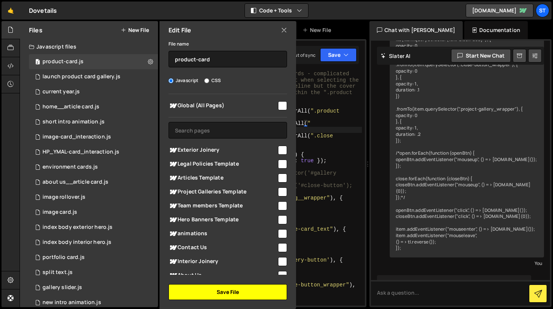
click at [250, 287] on button "Save File" at bounding box center [227, 292] width 118 height 16
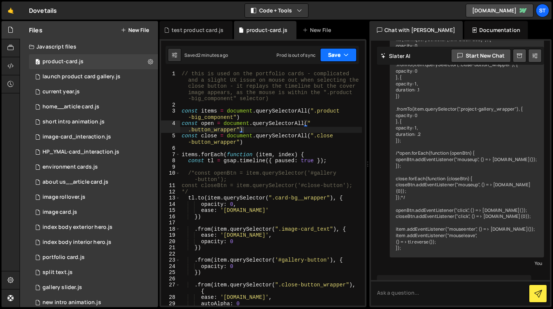
click at [344, 52] on icon "button" at bounding box center [345, 55] width 5 height 8
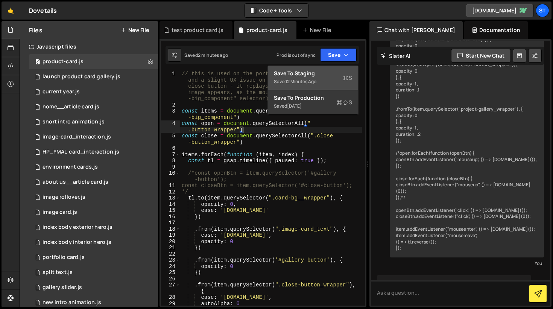
click at [315, 74] on div "Save to Staging S" at bounding box center [313, 74] width 78 height 8
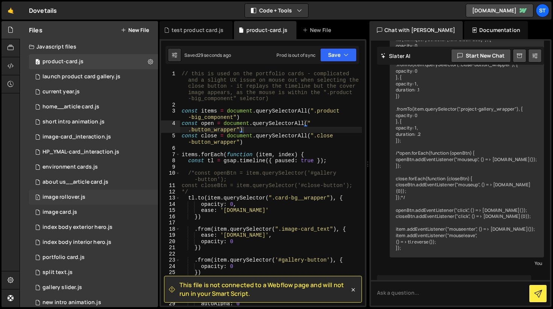
scroll to position [71, 0]
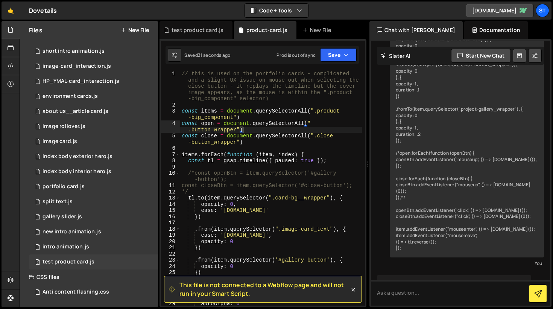
click at [91, 261] on div "test product card.js" at bounding box center [68, 261] width 52 height 7
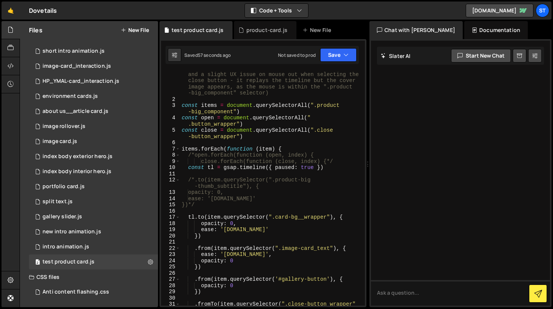
scroll to position [0, 0]
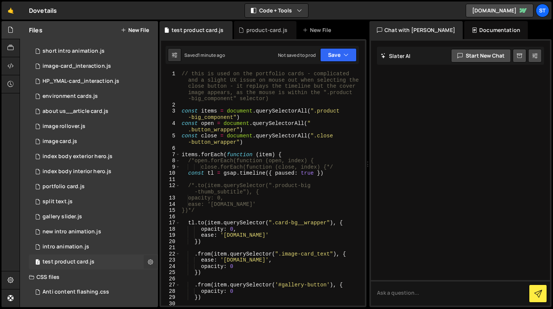
click at [148, 259] on icon at bounding box center [150, 261] width 5 height 7
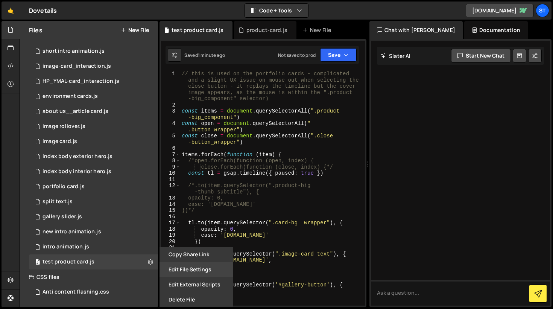
click at [175, 268] on button "Edit File Settings" at bounding box center [196, 269] width 74 height 15
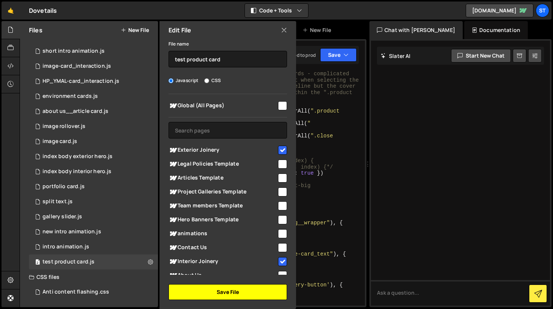
click at [229, 291] on button "Save File" at bounding box center [227, 292] width 118 height 16
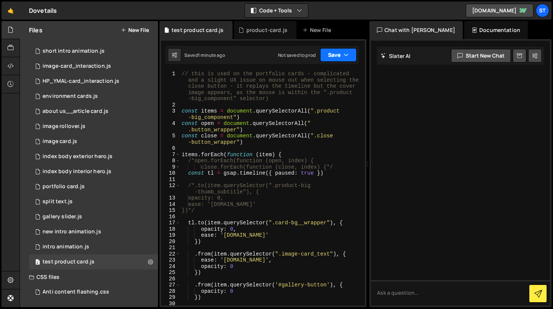
click at [350, 55] on button "Save" at bounding box center [338, 55] width 36 height 14
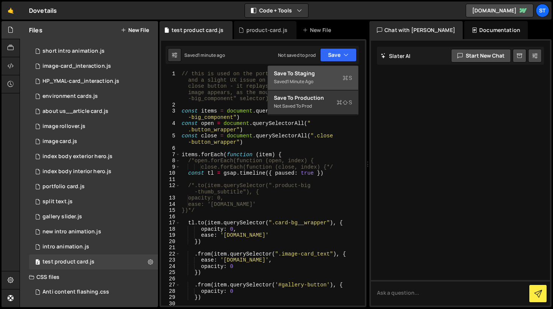
click at [316, 74] on div "Save to Staging S" at bounding box center [313, 74] width 78 height 8
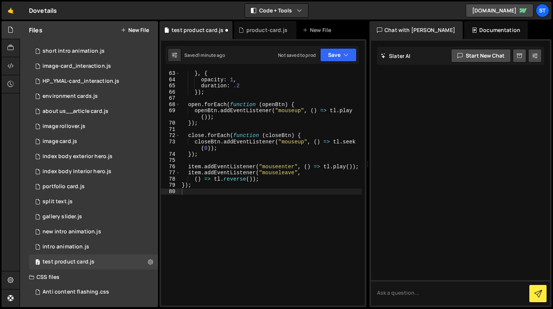
scroll to position [460, 0]
click at [328, 53] on button "Save" at bounding box center [338, 55] width 36 height 14
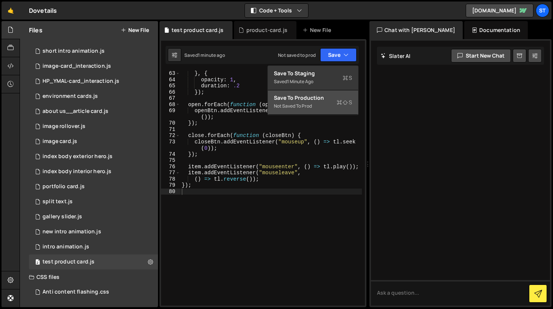
click at [316, 101] on div "Save to Production S" at bounding box center [313, 98] width 78 height 8
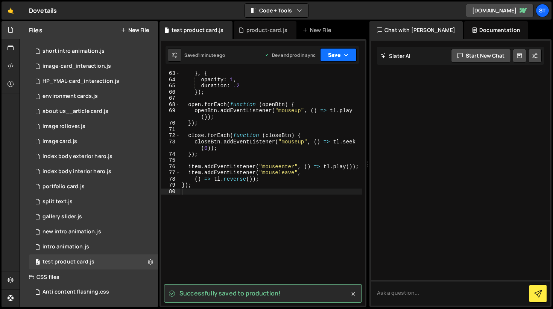
click at [344, 52] on icon "button" at bounding box center [345, 55] width 5 height 8
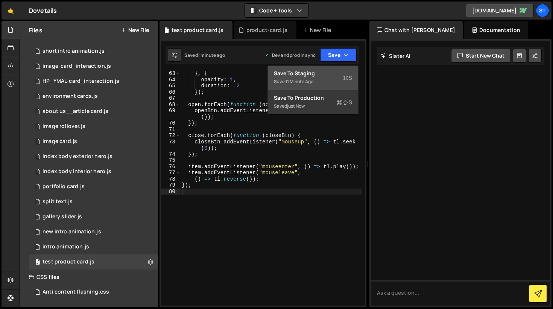
click at [316, 80] on button "Save to Staging S Saved 1 minute ago" at bounding box center [313, 78] width 90 height 24
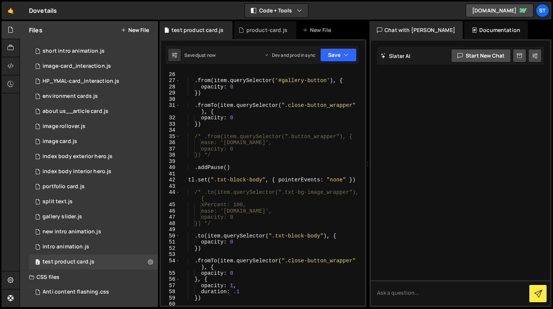
scroll to position [55, 0]
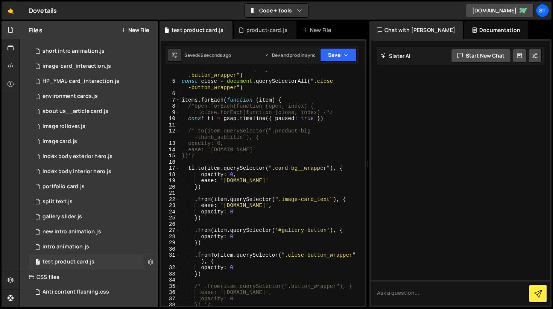
click at [149, 263] on icon at bounding box center [150, 261] width 5 height 7
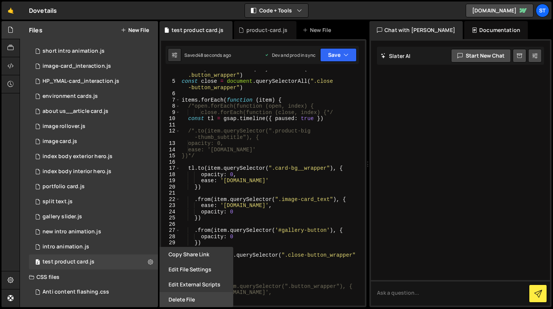
click at [188, 299] on button "Delete File" at bounding box center [196, 299] width 74 height 15
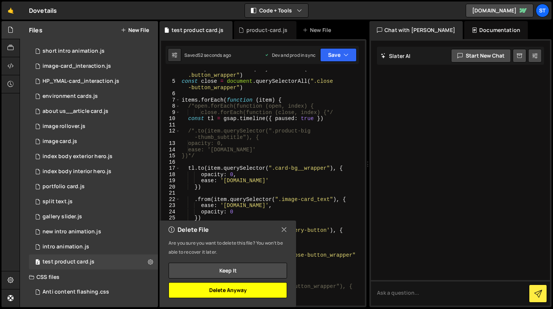
click at [223, 291] on button "Delete Anyway" at bounding box center [227, 290] width 118 height 16
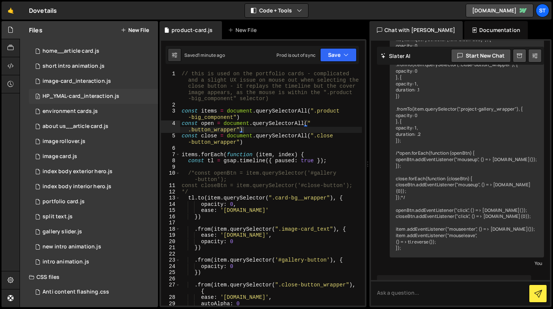
scroll to position [0, 0]
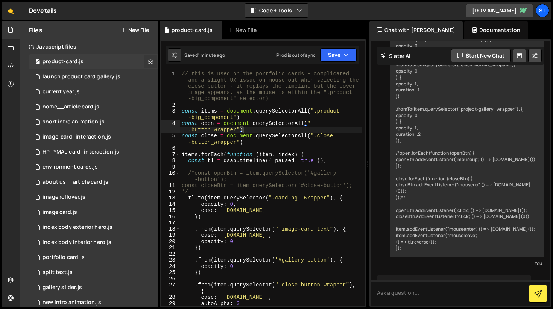
click at [148, 60] on icon at bounding box center [150, 61] width 5 height 7
type input "product-card"
radio input "true"
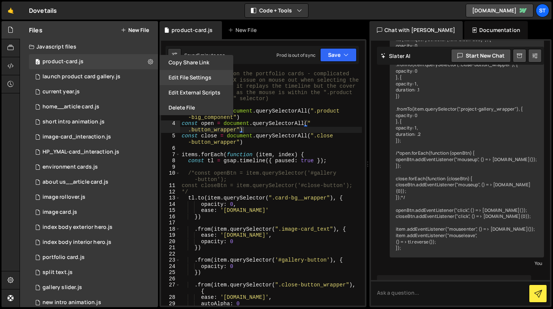
click at [181, 77] on button "Edit File Settings" at bounding box center [196, 77] width 74 height 15
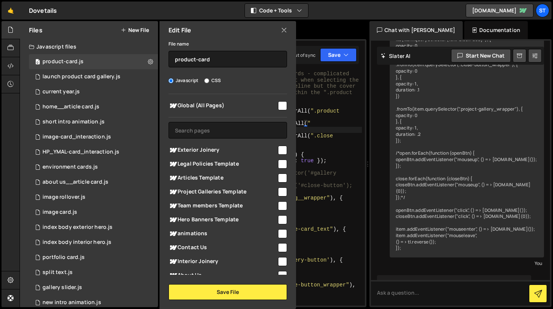
click at [281, 147] on input "checkbox" at bounding box center [282, 150] width 9 height 9
checkbox input "true"
click at [279, 262] on input "checkbox" at bounding box center [282, 261] width 9 height 9
checkbox input "true"
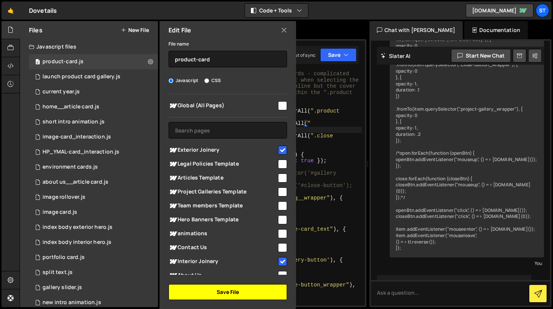
click at [234, 291] on button "Save File" at bounding box center [227, 292] width 118 height 16
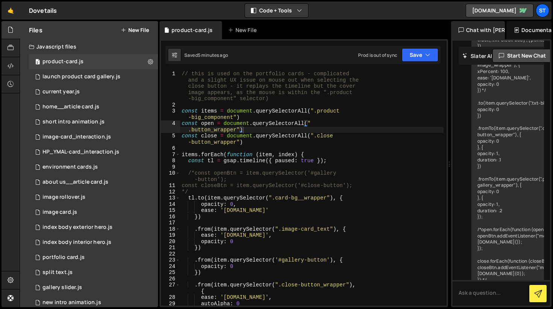
drag, startPoint x: 368, startPoint y: 164, endPoint x: 445, endPoint y: 174, distance: 77.8
click at [445, 174] on div "Files New File Javascript files 2 product-card.js 0 1 launch product card galle…" at bounding box center [286, 164] width 533 height 286
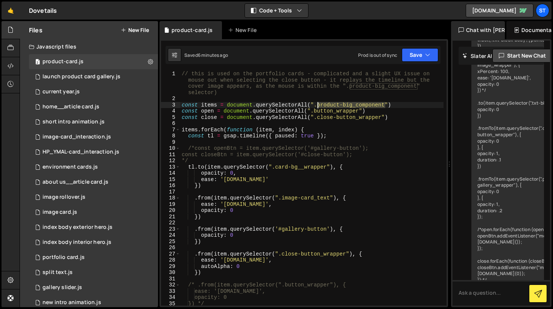
drag, startPoint x: 385, startPoint y: 104, endPoint x: 318, endPoint y: 106, distance: 67.3
click at [318, 106] on div "// this is used on the portfolio cards - complicated and a slight UX issue on m…" at bounding box center [311, 204] width 263 height 266
paste textarea "tn_wrap"
type textarea "const items = document.querySelectorAll(".product-tn_wrap")"
click at [425, 53] on icon "button" at bounding box center [427, 55] width 5 height 8
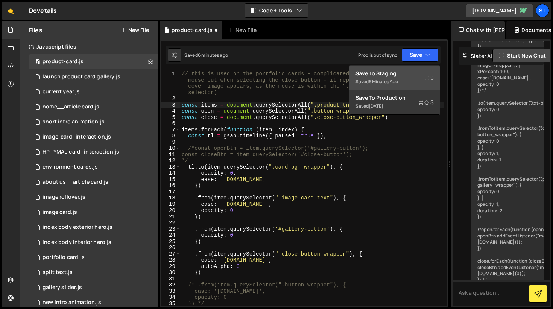
click at [395, 73] on div "Save to Staging S" at bounding box center [394, 74] width 78 height 8
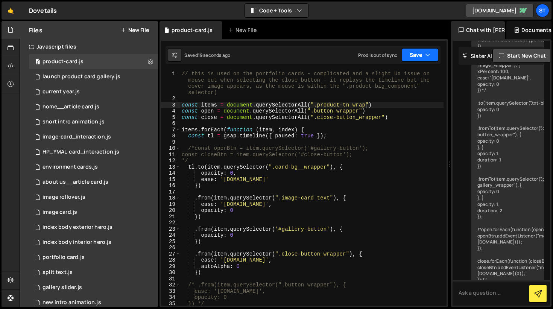
click at [430, 55] on icon "button" at bounding box center [427, 55] width 5 height 8
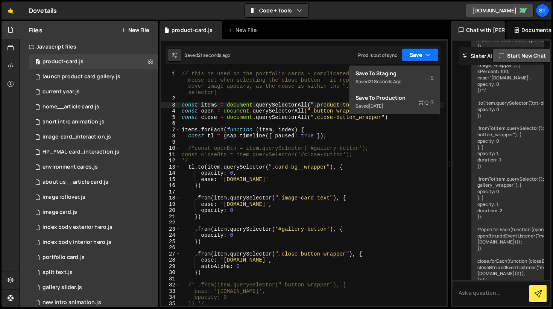
click at [430, 55] on icon "button" at bounding box center [427, 55] width 5 height 8
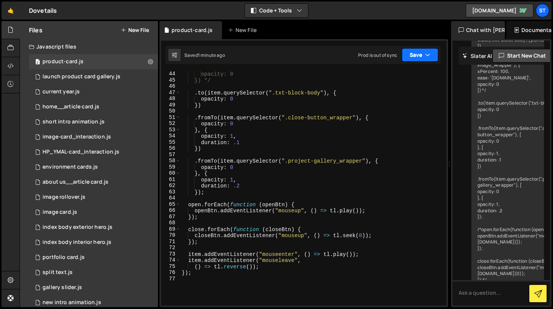
scroll to position [186, 0]
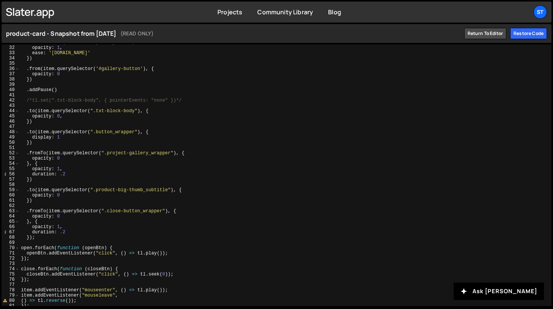
scroll to position [176, 0]
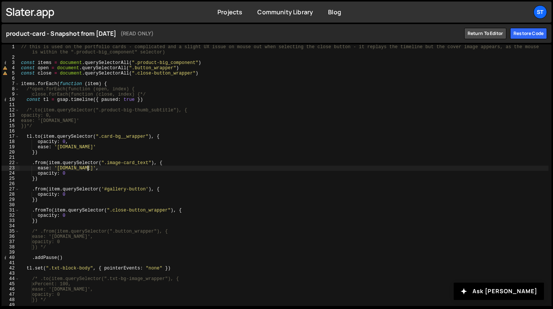
click at [202, 167] on div "// this is used on the portfolio cards - complicated and a slight UX issue on m…" at bounding box center [284, 182] width 529 height 277
type textarea "});"
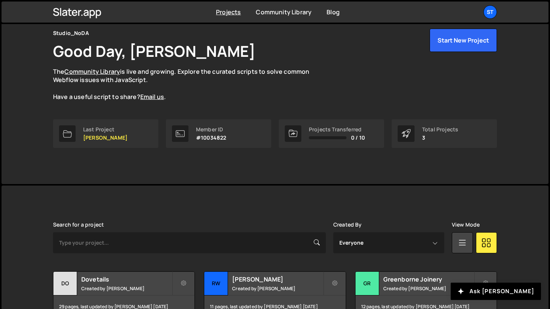
scroll to position [78, 0]
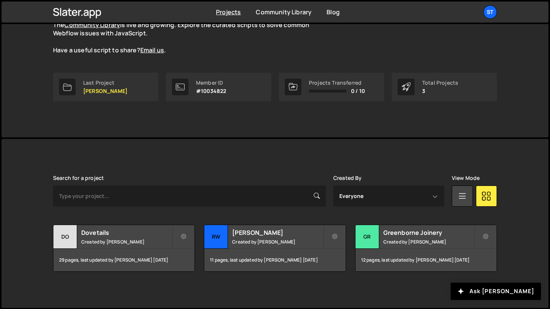
click at [100, 237] on div "Dovetails Created by Kevin Davis" at bounding box center [123, 236] width 141 height 23
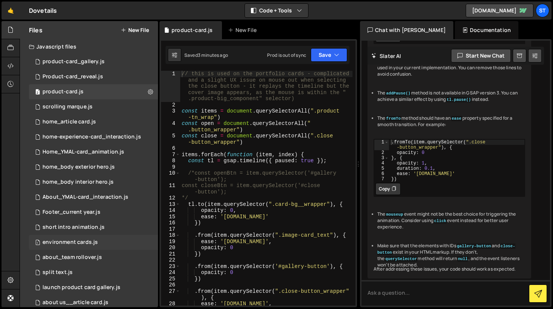
scroll to position [4797, 0]
